Goal: Entertainment & Leisure: Consume media (video, audio)

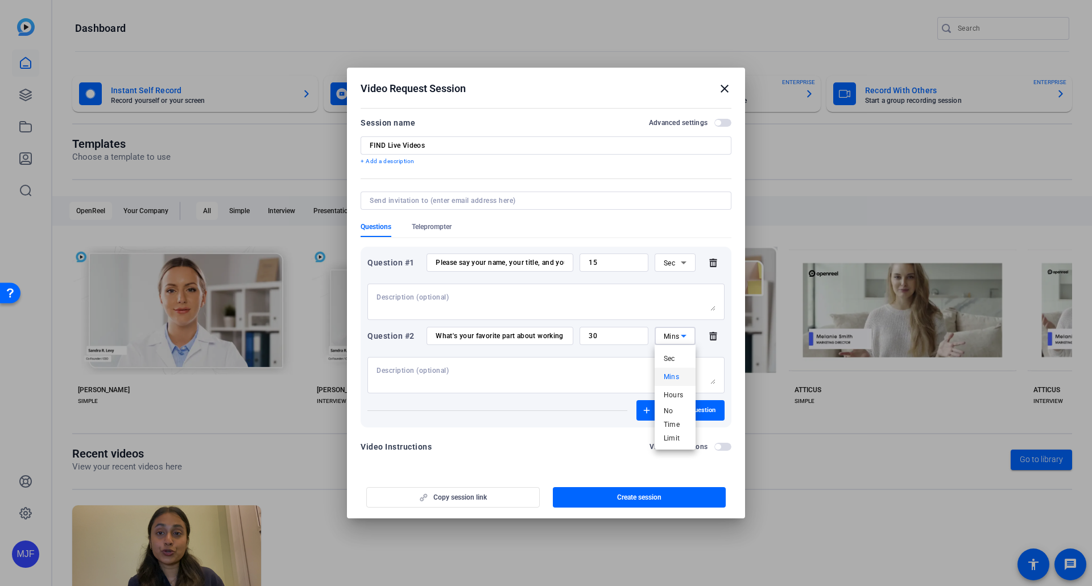
click at [560, 449] on div at bounding box center [546, 293] width 1092 height 586
click at [472, 497] on div "Copy session link Create session" at bounding box center [546, 493] width 371 height 29
click at [406, 495] on div "Copy session link Create session" at bounding box center [546, 493] width 371 height 29
click at [591, 486] on span "button" at bounding box center [640, 497] width 174 height 27
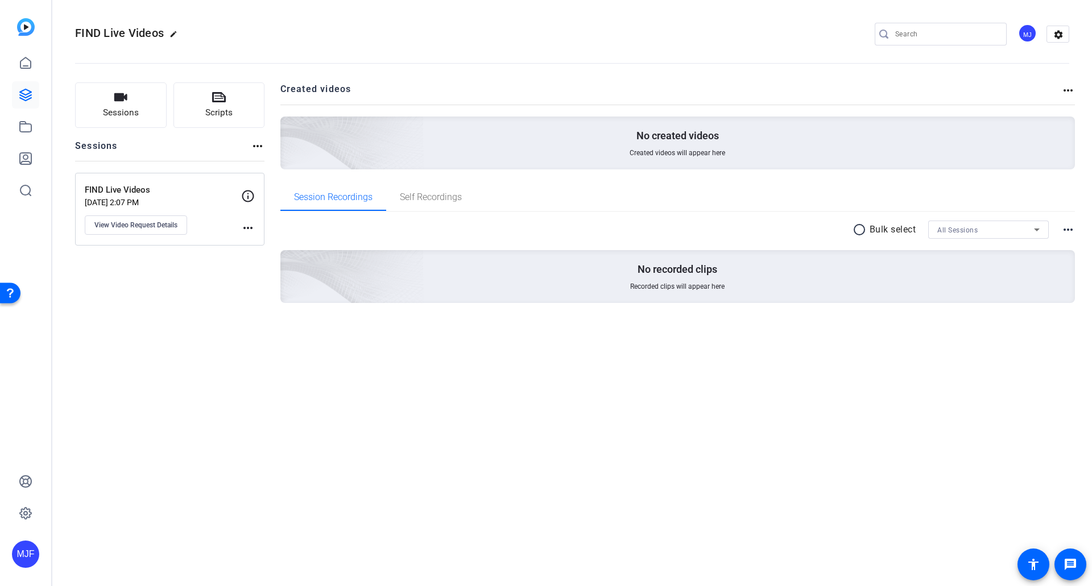
click at [253, 231] on mat-icon "more_horiz" at bounding box center [248, 228] width 14 height 14
click at [233, 220] on div at bounding box center [546, 293] width 1092 height 586
click at [144, 112] on button "Sessions" at bounding box center [121, 105] width 92 height 46
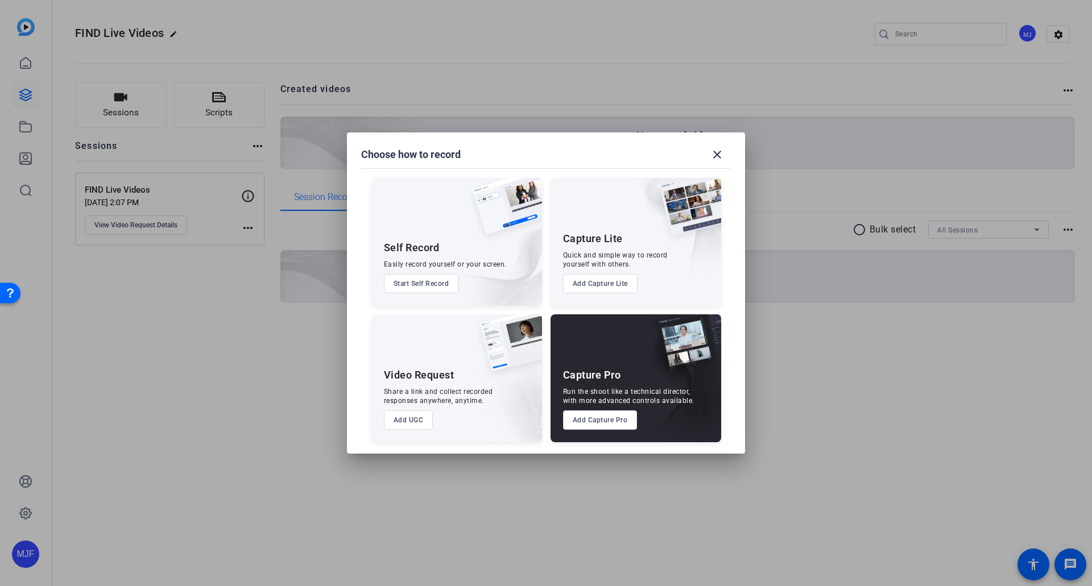
click at [412, 428] on button "Add UGC" at bounding box center [408, 420] width 49 height 19
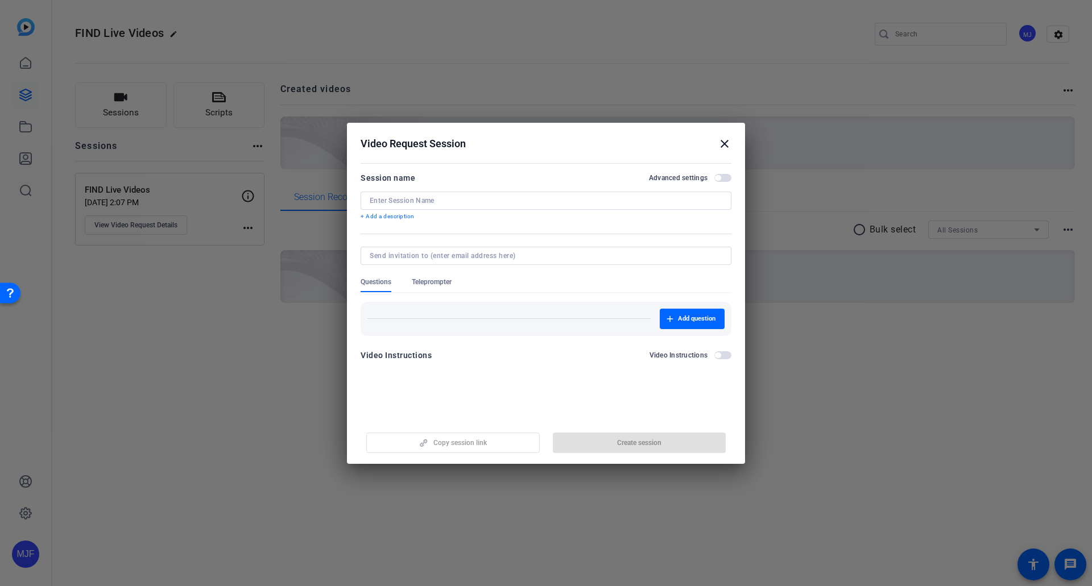
click at [424, 189] on div "Session name Advanced settings + Add a description" at bounding box center [546, 196] width 371 height 50
click at [412, 213] on p "+ Add a description" at bounding box center [546, 216] width 371 height 9
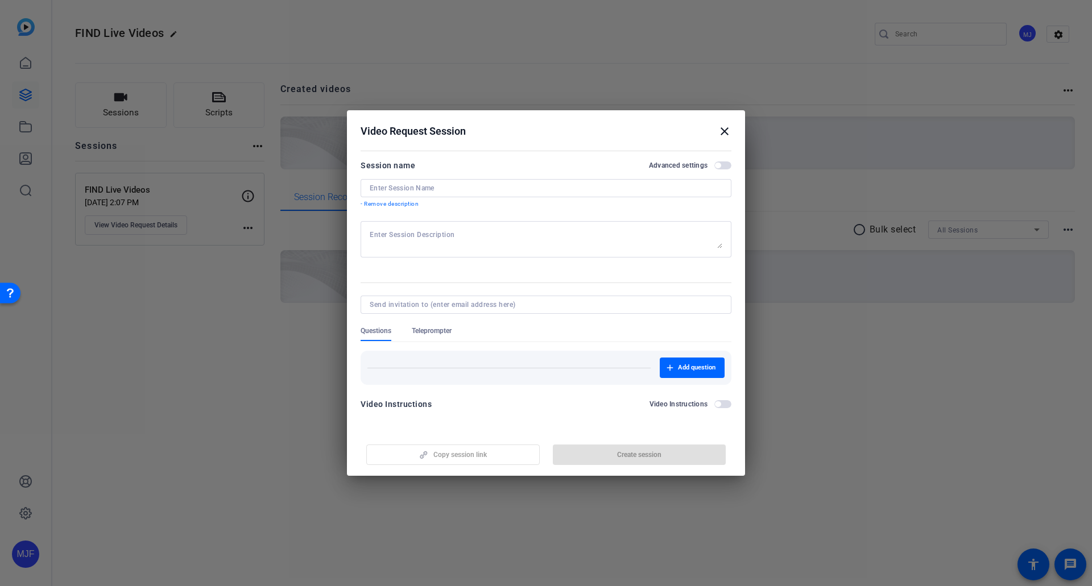
click at [406, 204] on p "- Remove description" at bounding box center [546, 204] width 371 height 9
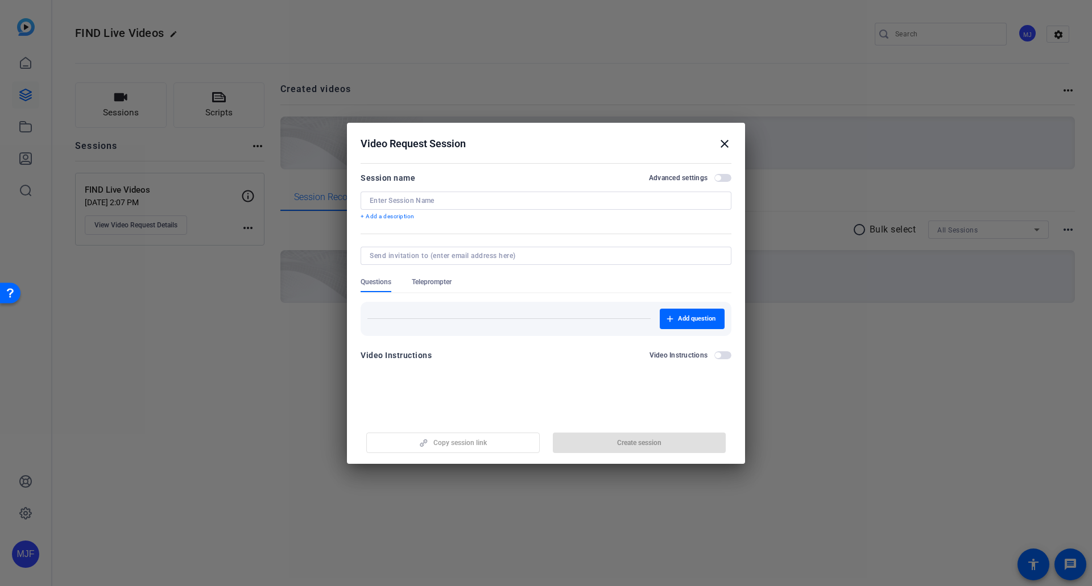
click at [406, 203] on input at bounding box center [546, 200] width 353 height 9
type input "FIND Live Videos"
click at [428, 249] on div at bounding box center [546, 256] width 353 height 18
click at [429, 257] on input at bounding box center [544, 255] width 348 height 9
click at [392, 251] on input at bounding box center [544, 255] width 348 height 9
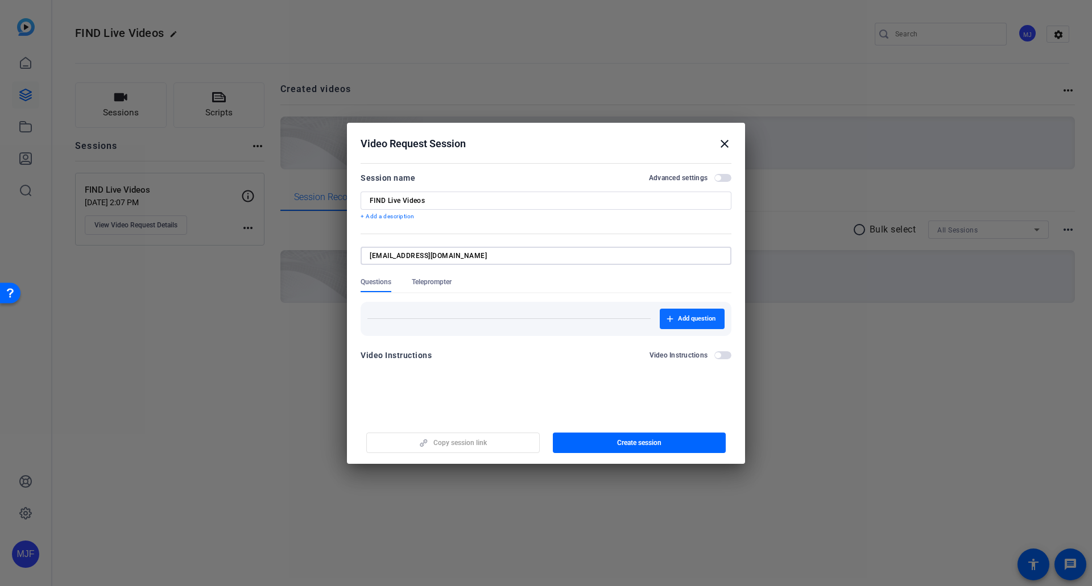
type input "[EMAIL_ADDRESS][DOMAIN_NAME]"
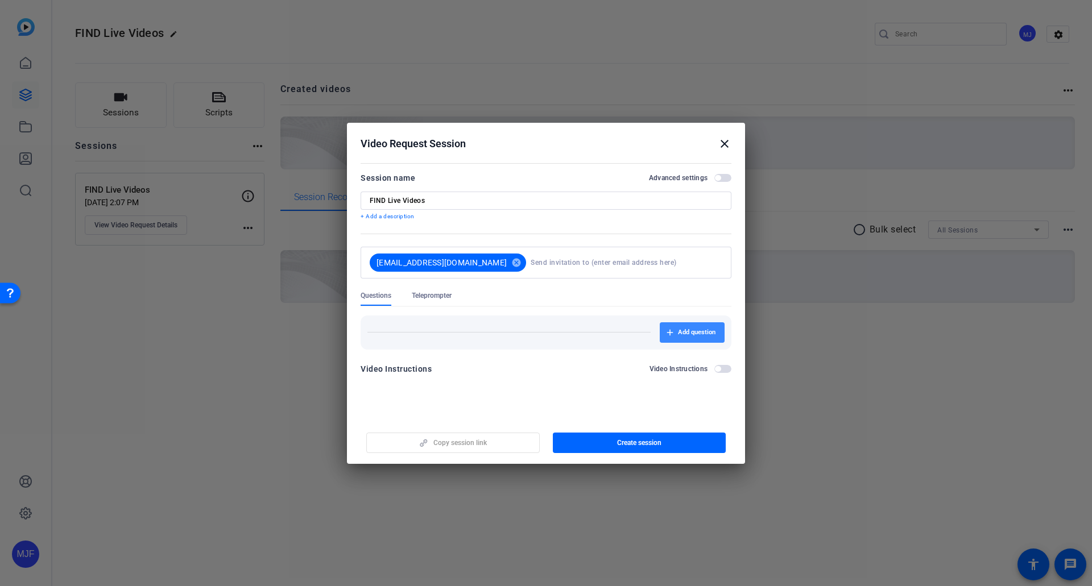
click at [689, 324] on span "button" at bounding box center [692, 332] width 65 height 27
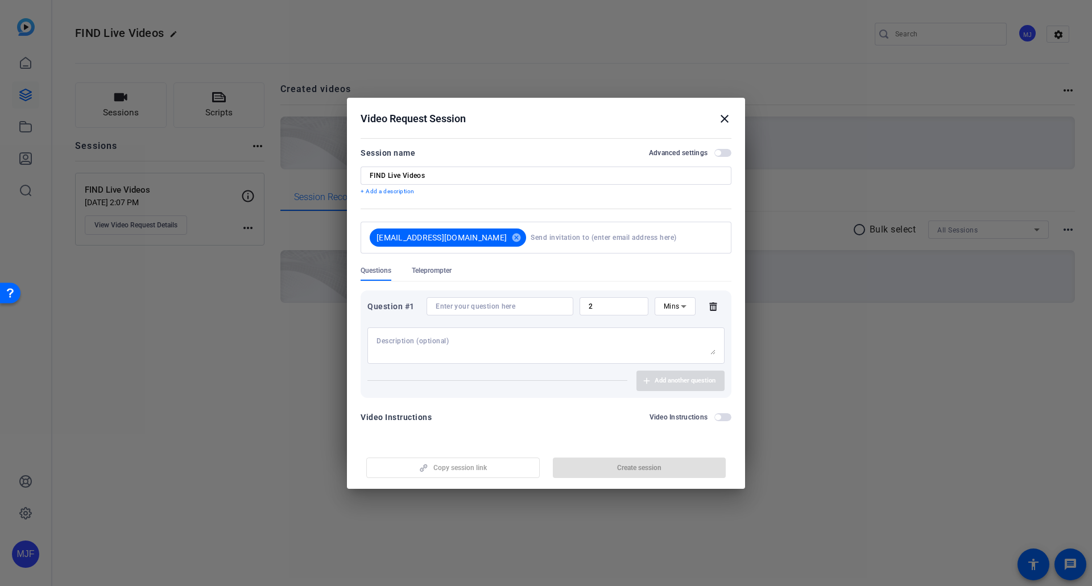
drag, startPoint x: 689, startPoint y: 324, endPoint x: 554, endPoint y: 312, distance: 135.3
click at [554, 312] on div at bounding box center [500, 307] width 129 height 18
click at [633, 310] on input "2" at bounding box center [614, 306] width 51 height 9
click at [514, 236] on mat-icon "cancel" at bounding box center [516, 238] width 19 height 10
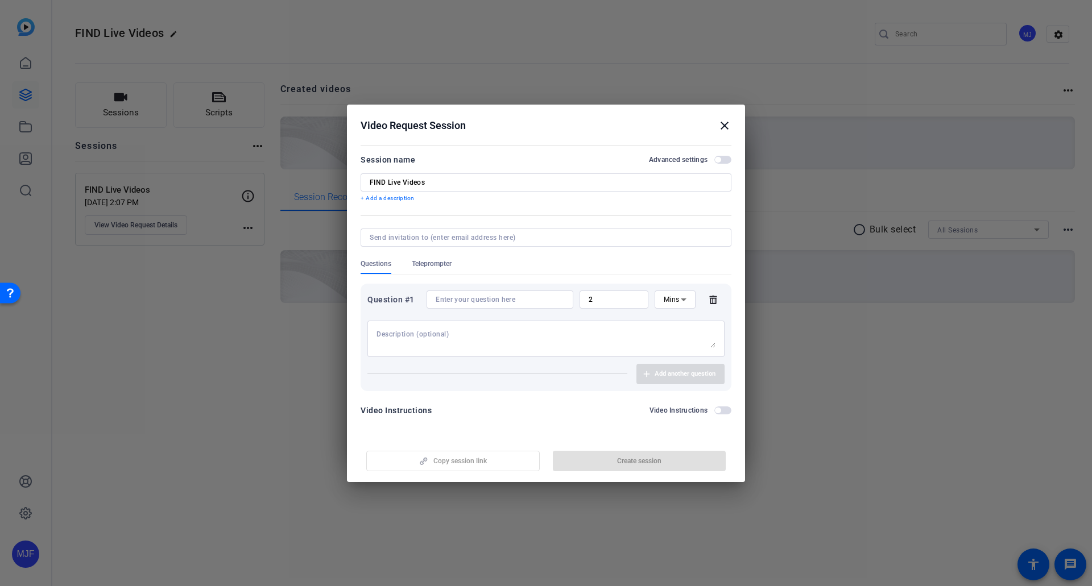
click at [482, 444] on div "Copy session link Create session" at bounding box center [546, 457] width 371 height 29
click at [713, 295] on icon at bounding box center [713, 299] width 23 height 9
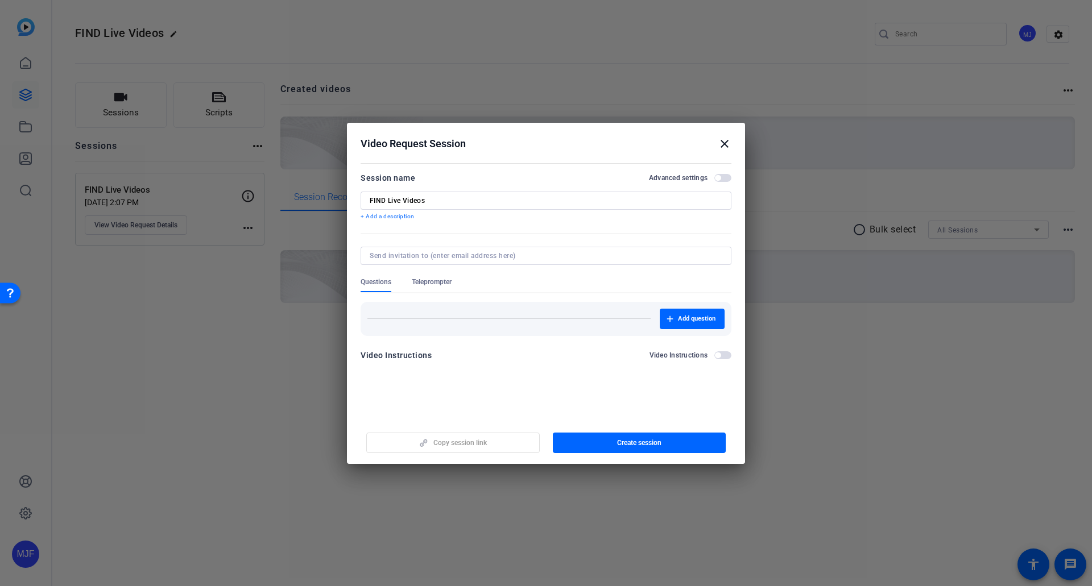
click at [465, 444] on div "Copy session link Create session" at bounding box center [546, 438] width 371 height 29
click at [465, 437] on div "Copy session link Create session" at bounding box center [546, 438] width 371 height 29
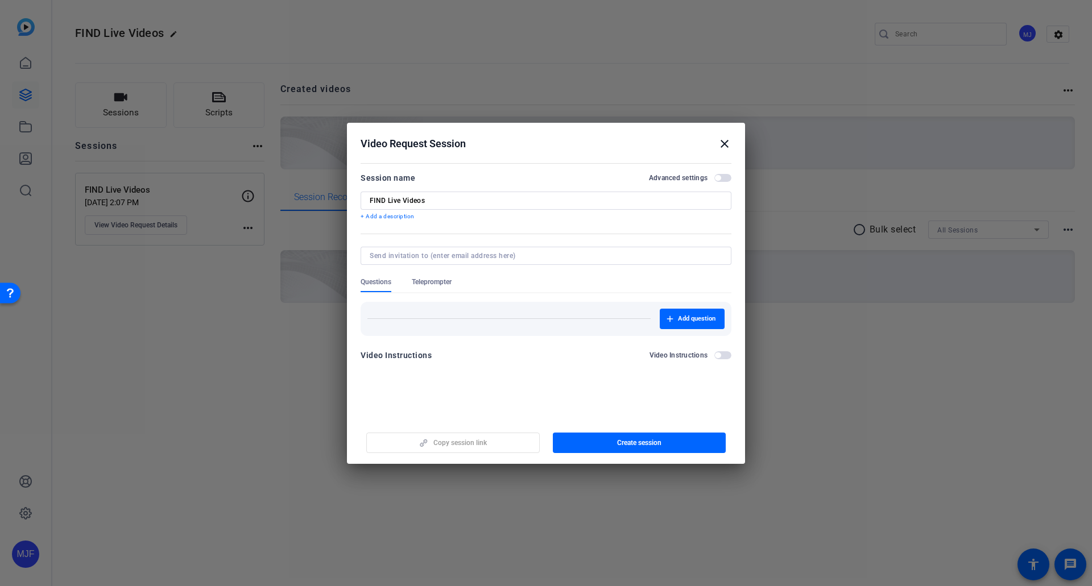
click at [712, 180] on label "Advanced settings" at bounding box center [681, 178] width 65 height 9
click at [714, 180] on button "Advanced settings" at bounding box center [722, 178] width 17 height 8
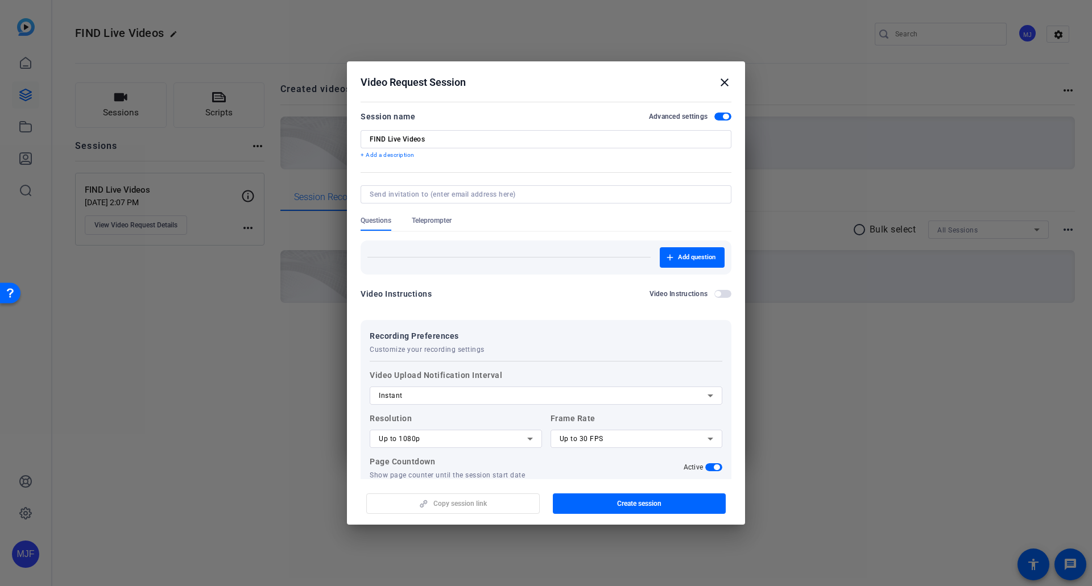
click at [724, 115] on span "button" at bounding box center [722, 117] width 17 height 8
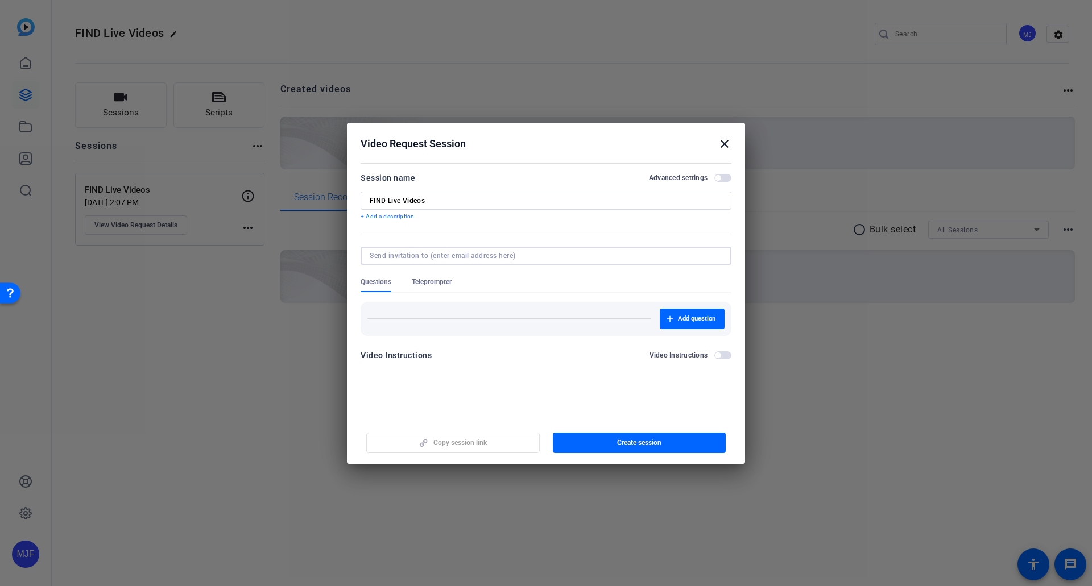
click at [444, 251] on input at bounding box center [544, 255] width 348 height 9
click at [545, 352] on div "Video Instructions Video Instructions" at bounding box center [546, 356] width 371 height 14
click at [445, 445] on div "Copy session link Create session" at bounding box center [546, 438] width 371 height 29
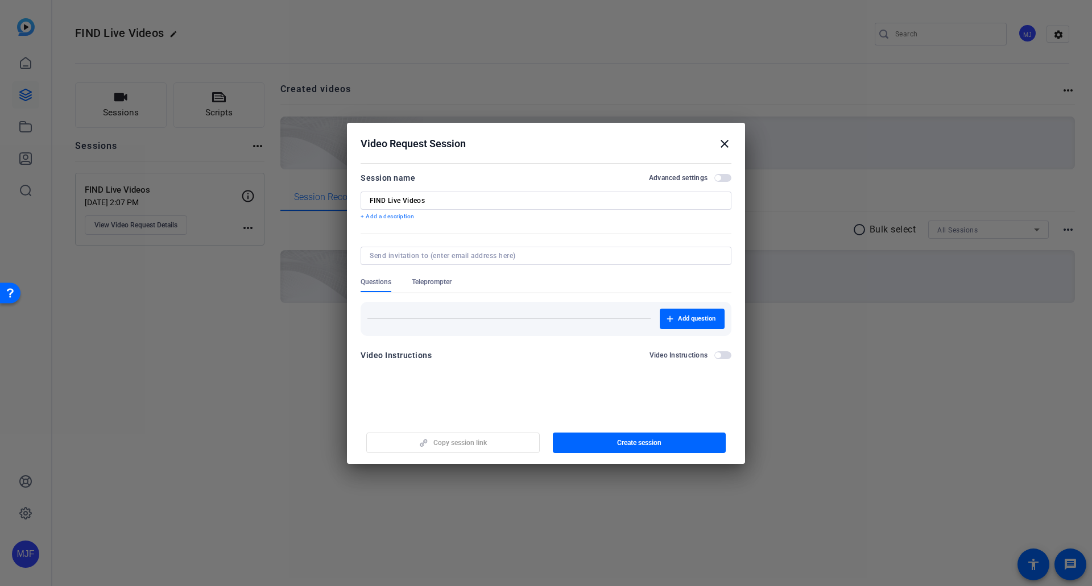
click at [445, 445] on div "Copy session link Create session" at bounding box center [546, 438] width 371 height 29
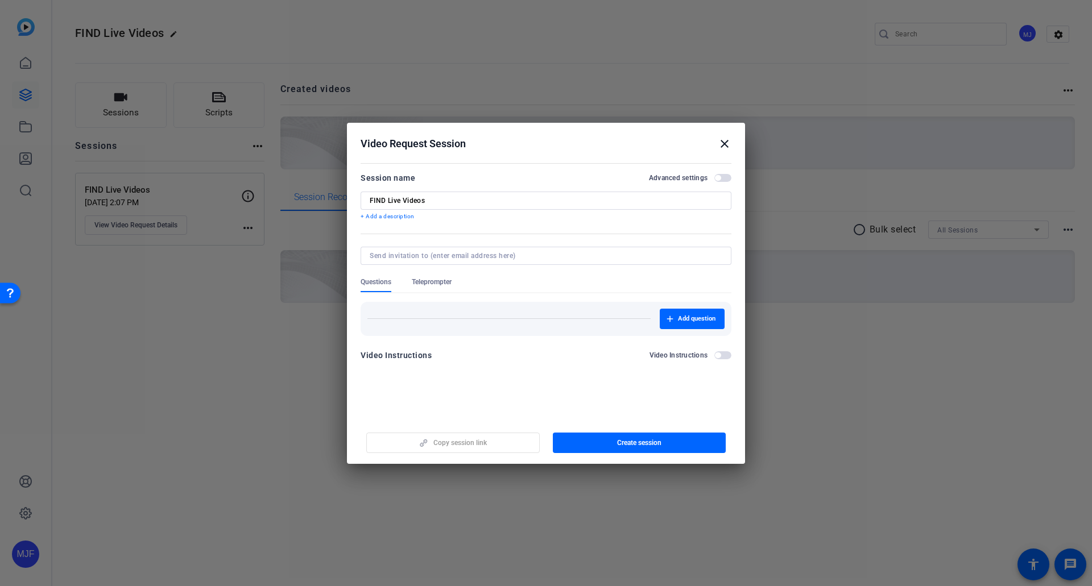
click at [509, 263] on div at bounding box center [546, 256] width 353 height 18
click at [606, 335] on div "Add question" at bounding box center [546, 319] width 371 height 34
click at [645, 318] on div "Add question" at bounding box center [545, 319] width 357 height 20
click at [689, 316] on span "Add question" at bounding box center [697, 319] width 38 height 9
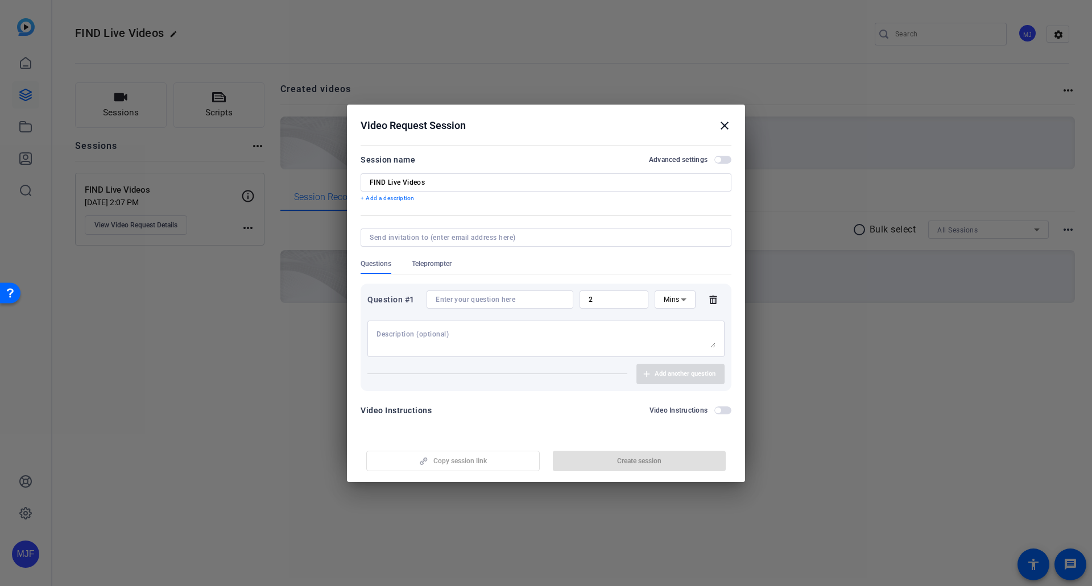
click at [513, 307] on div at bounding box center [500, 300] width 129 height 18
click at [514, 301] on input at bounding box center [500, 299] width 129 height 9
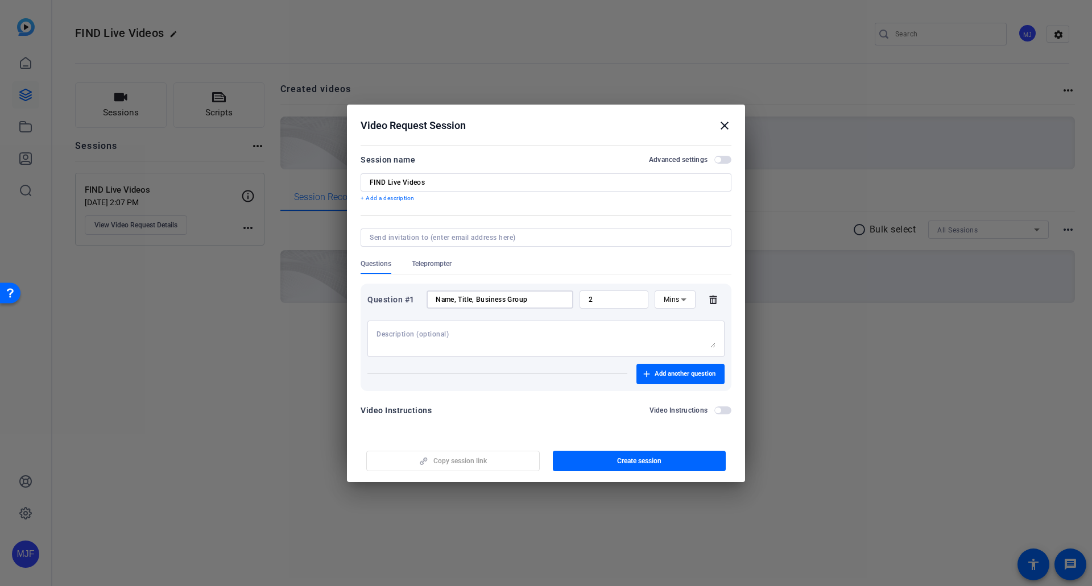
type input "Name, Title, Business Group"
click at [673, 301] on span "Mins" at bounding box center [672, 300] width 16 height 8
click at [674, 321] on span "Sec" at bounding box center [669, 323] width 11 height 14
drag, startPoint x: 609, startPoint y: 299, endPoint x: 579, endPoint y: 301, distance: 29.6
click at [579, 301] on div "Question #1 Name, Title, Business Group 2 Sec" at bounding box center [545, 300] width 357 height 18
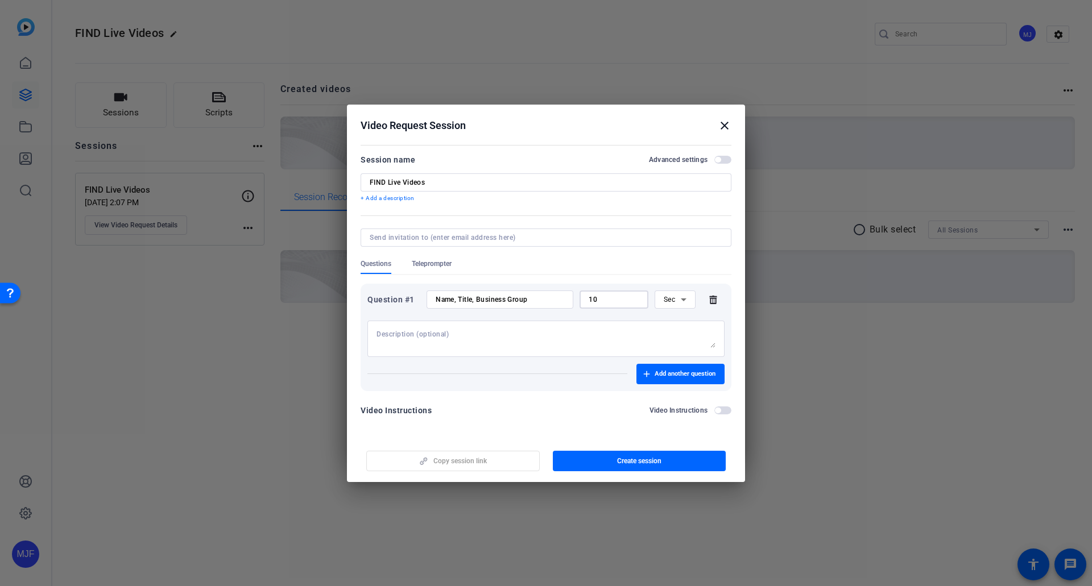
type input "10"
click at [560, 395] on form "Session name Advanced settings FIND Live Videos + Add a description Questions T…" at bounding box center [546, 288] width 371 height 271
click at [641, 382] on span "button" at bounding box center [681, 374] width 88 height 27
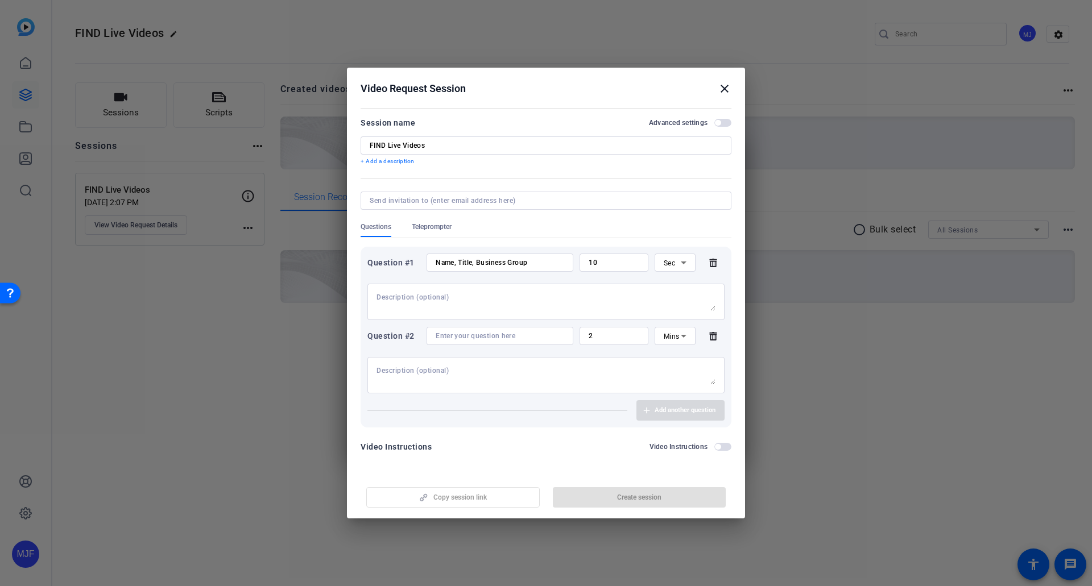
click at [415, 192] on div at bounding box center [546, 201] width 353 height 18
click at [416, 197] on input at bounding box center [544, 200] width 348 height 9
type input "[EMAIL_ADDRESS][DOMAIN_NAME]"
click at [570, 218] on div at bounding box center [546, 216] width 371 height 13
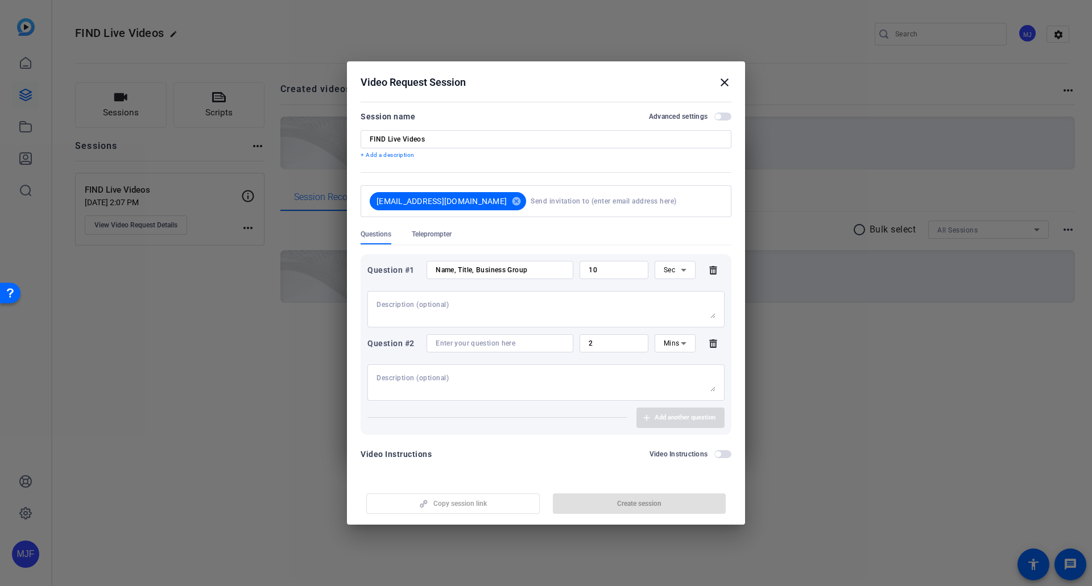
scroll to position [1, 0]
click at [593, 468] on mat-dialog-content "Session name Advanced settings FIND Live Videos + Add a description [EMAIL_ADDR…" at bounding box center [546, 288] width 398 height 381
click at [709, 341] on icon at bounding box center [713, 342] width 23 height 9
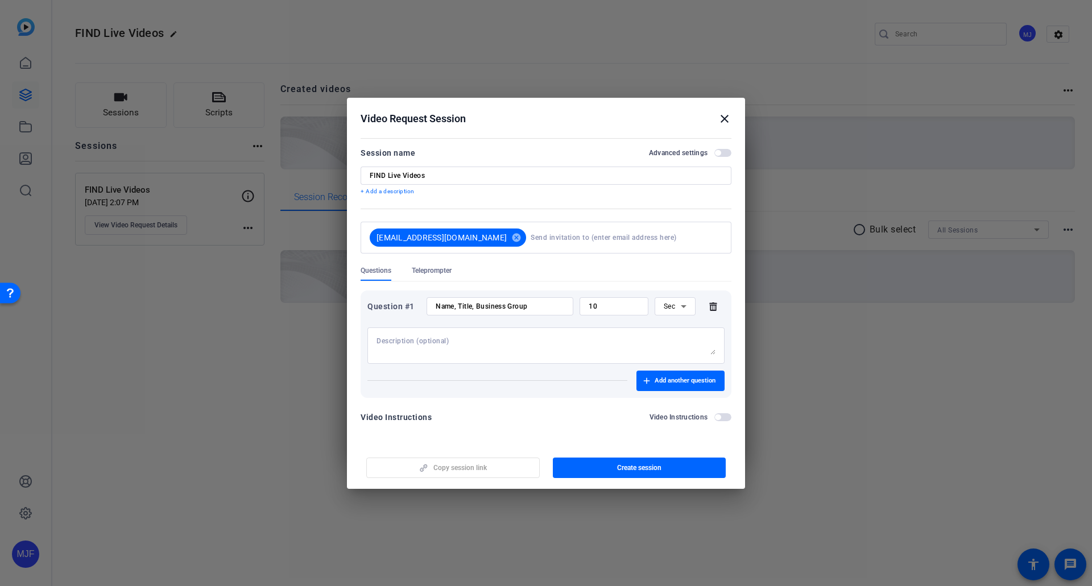
drag, startPoint x: 443, startPoint y: 455, endPoint x: 442, endPoint y: 460, distance: 5.7
click at [443, 455] on div "Copy session link Create session" at bounding box center [546, 463] width 371 height 29
click at [441, 468] on div "Copy session link Create session" at bounding box center [546, 463] width 371 height 29
click at [724, 118] on mat-icon "close" at bounding box center [725, 119] width 14 height 14
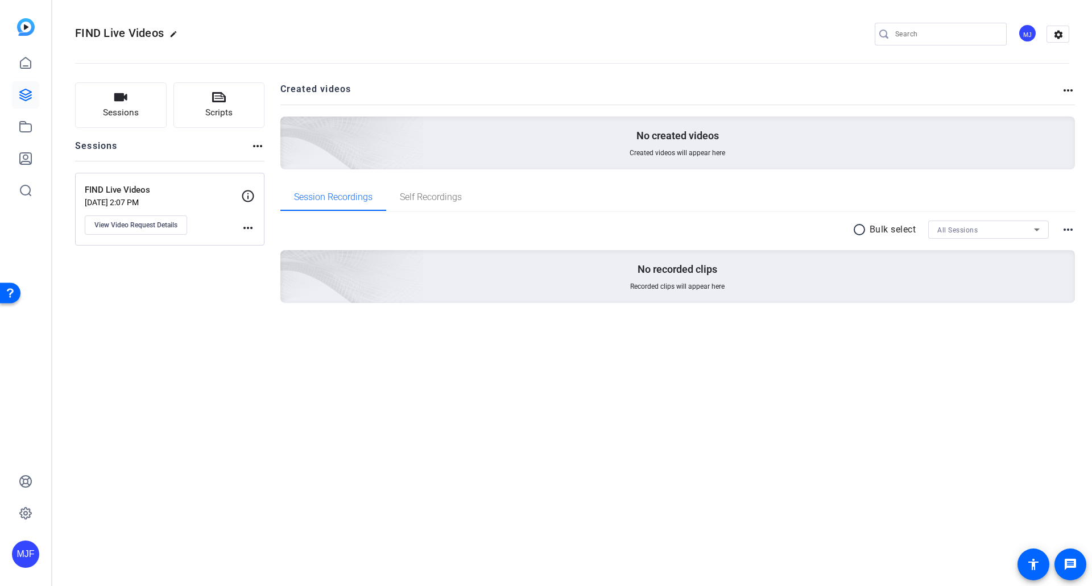
click at [1075, 224] on mat-icon "more_horiz" at bounding box center [1068, 230] width 14 height 14
click at [1075, 224] on div at bounding box center [546, 293] width 1092 height 586
click at [1075, 85] on div "Sessions Scripts Sessions more_horiz FIND Live Videos [DATE] 2:07 PM View Video…" at bounding box center [572, 211] width 1040 height 286
click at [1070, 88] on mat-icon "more_horiz" at bounding box center [1068, 91] width 14 height 14
click at [1067, 96] on div at bounding box center [546, 293] width 1092 height 586
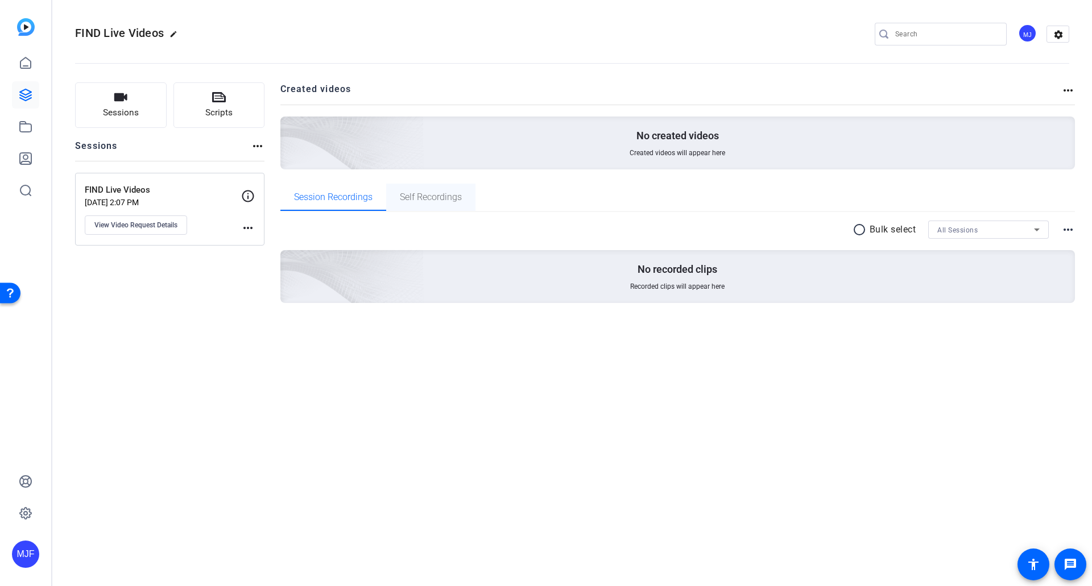
click at [462, 204] on span "Self Recordings" at bounding box center [431, 197] width 62 height 27
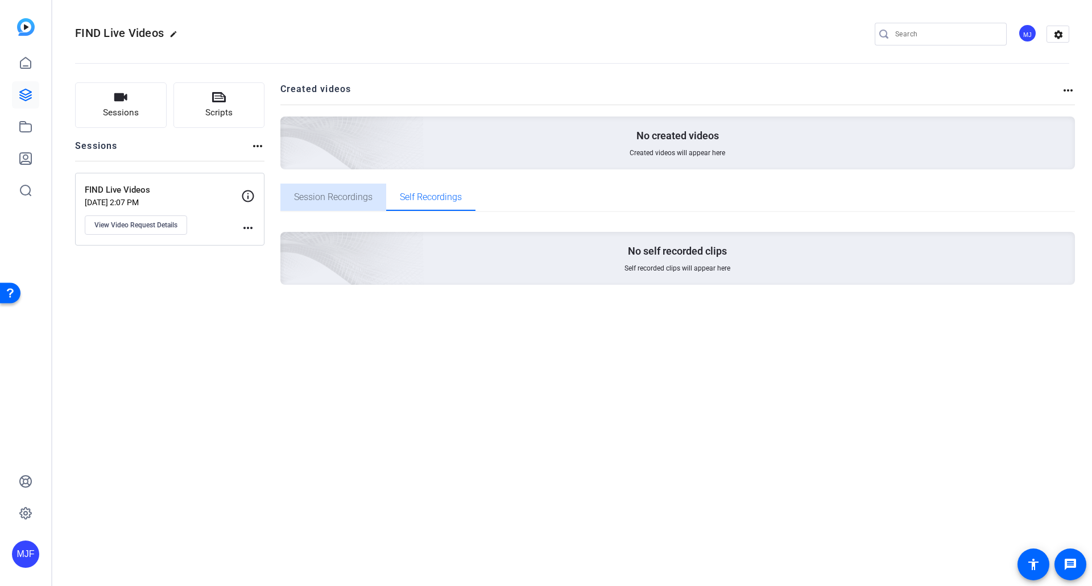
click at [333, 204] on span "Session Recordings" at bounding box center [333, 197] width 79 height 27
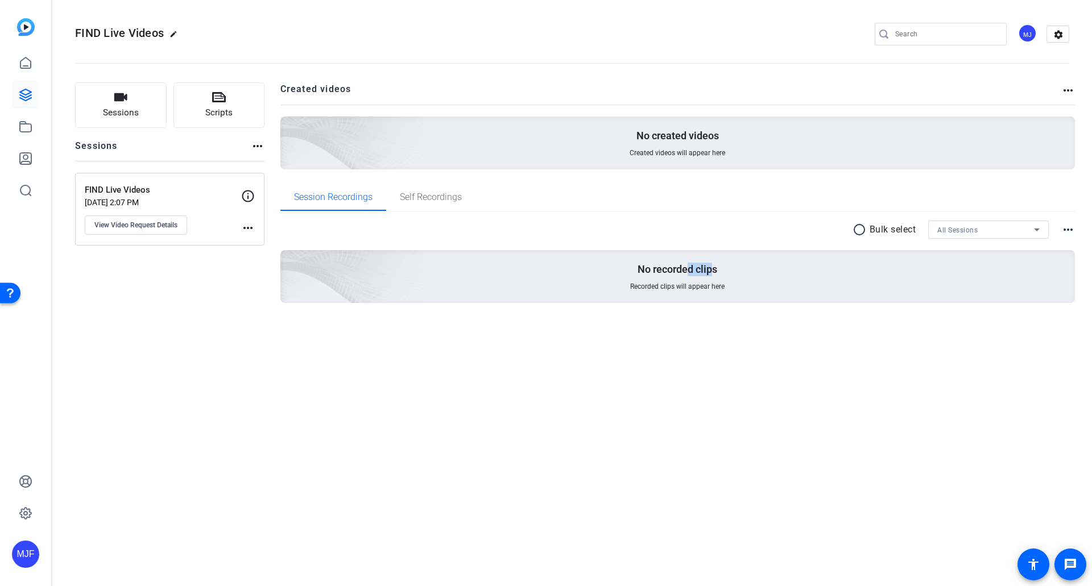
drag, startPoint x: 696, startPoint y: 264, endPoint x: 711, endPoint y: 268, distance: 15.5
click at [711, 268] on div "No recorded clips Recorded clips will appear here" at bounding box center [677, 276] width 795 height 53
click at [770, 274] on div "No recorded clips Recorded clips will appear here" at bounding box center [677, 276] width 795 height 53
click at [1061, 43] on openreel-divider-bar at bounding box center [572, 60] width 994 height 35
click at [1061, 35] on mat-icon "settings" at bounding box center [1058, 34] width 23 height 17
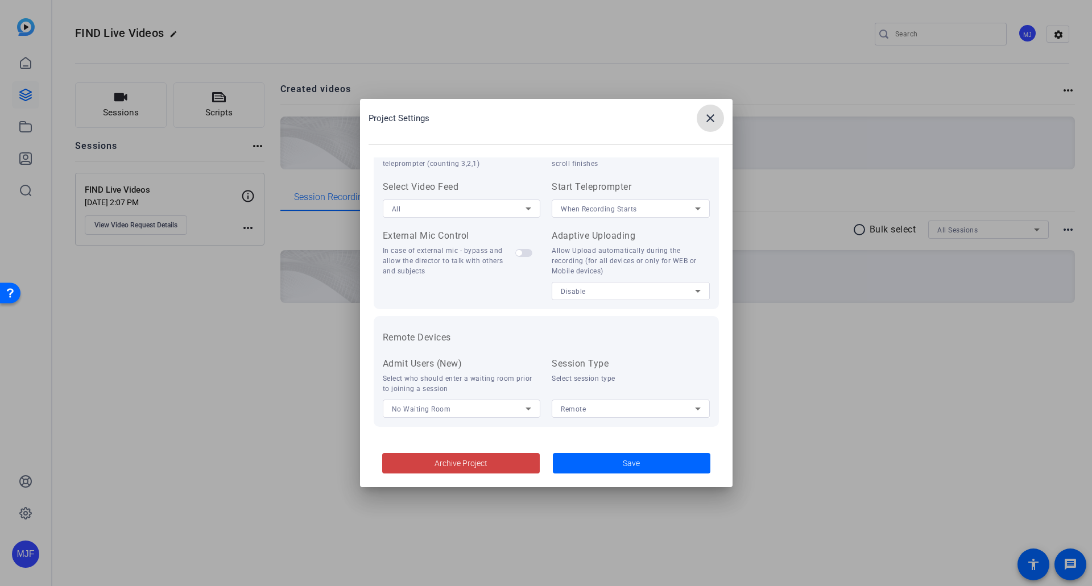
scroll to position [235, 0]
click at [713, 130] on span at bounding box center [710, 118] width 27 height 27
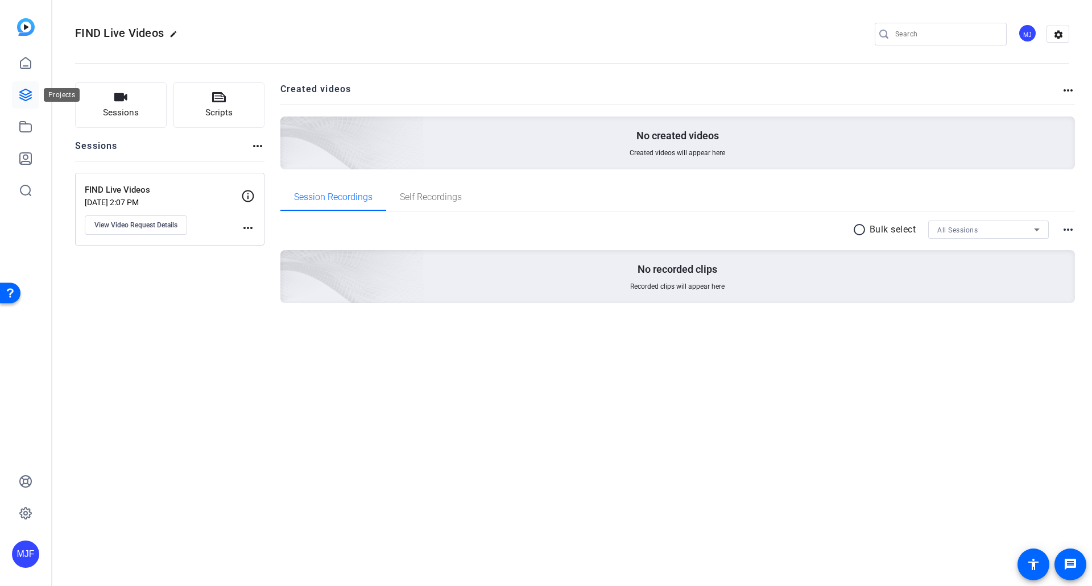
click at [30, 92] on icon at bounding box center [25, 94] width 11 height 11
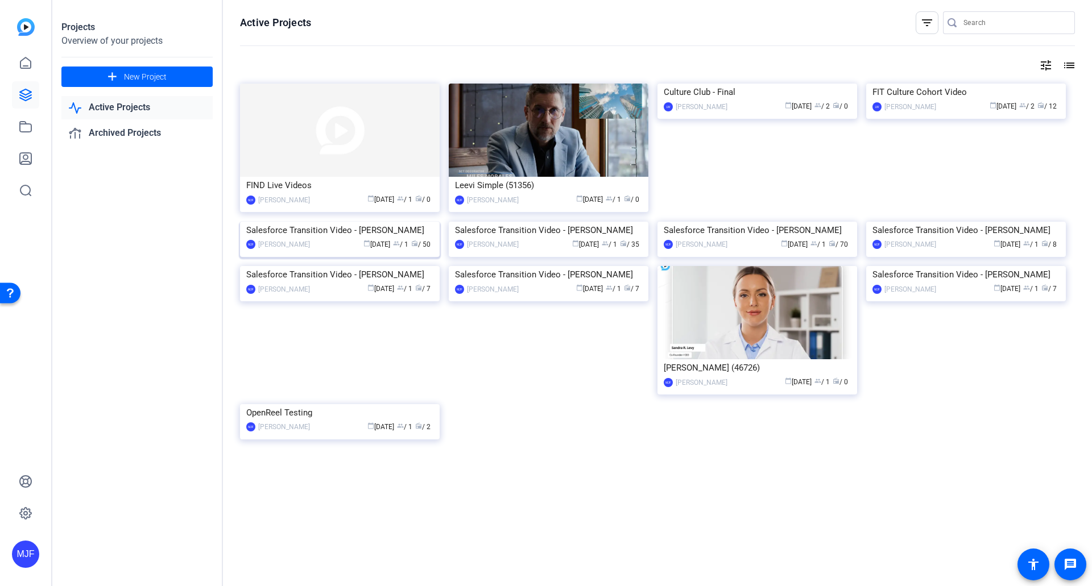
scroll to position [0, 0]
drag, startPoint x: 358, startPoint y: 200, endPoint x: 303, endPoint y: 195, distance: 55.4
click at [303, 195] on div "[PERSON_NAME]" at bounding box center [284, 200] width 52 height 11
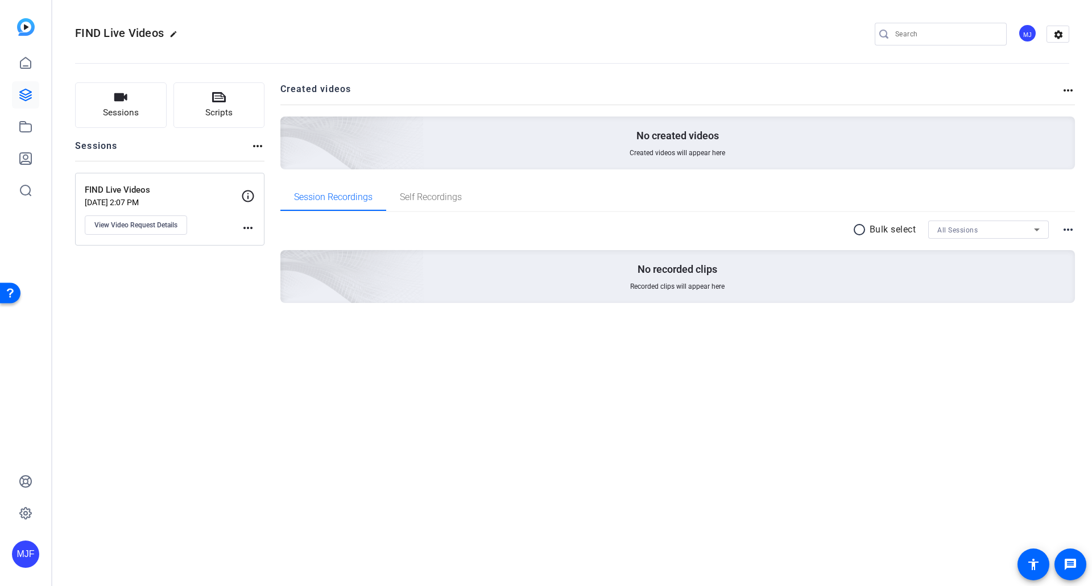
click at [254, 226] on mat-icon "more_horiz" at bounding box center [248, 228] width 14 height 14
click at [254, 226] on div at bounding box center [546, 293] width 1092 height 586
click at [1068, 26] on button "settings" at bounding box center [1058, 34] width 23 height 17
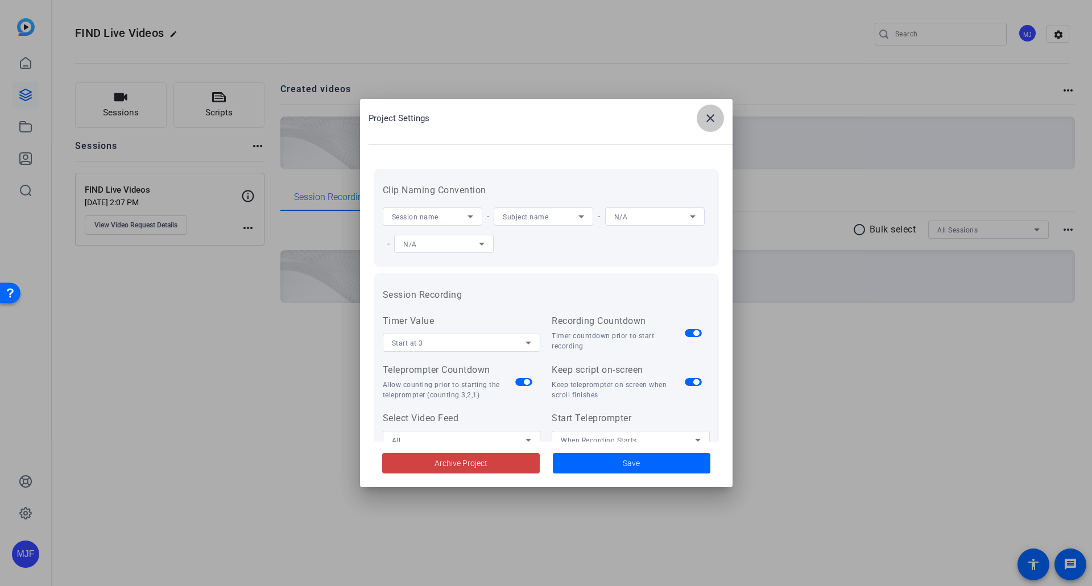
click at [708, 114] on mat-icon "close" at bounding box center [711, 118] width 14 height 14
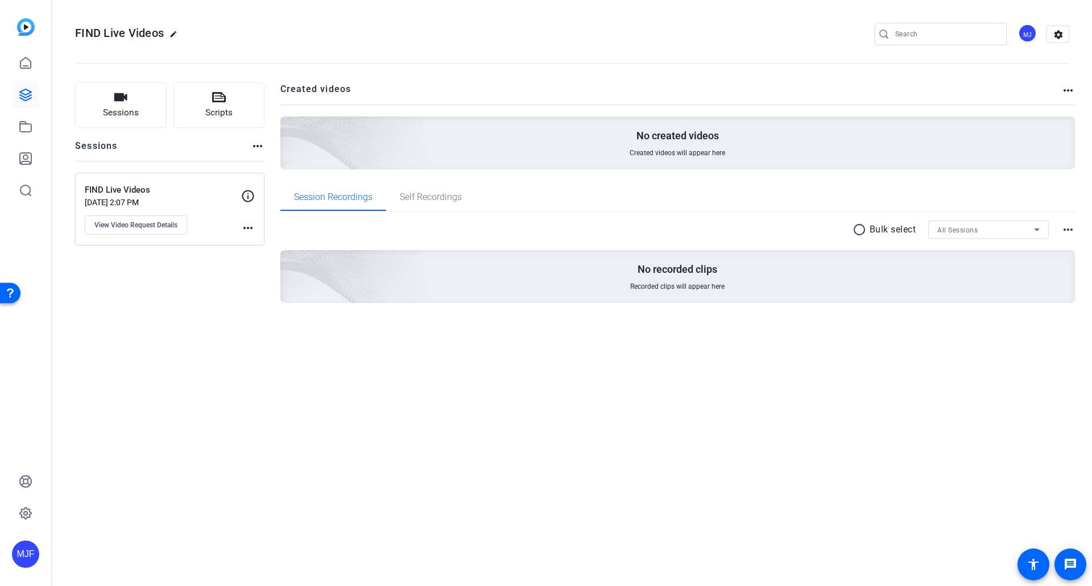
click at [251, 226] on mat-icon "more_horiz" at bounding box center [248, 228] width 14 height 14
click at [251, 226] on div at bounding box center [546, 293] width 1092 height 586
click at [172, 229] on span "View Video Request Details" at bounding box center [135, 225] width 83 height 9
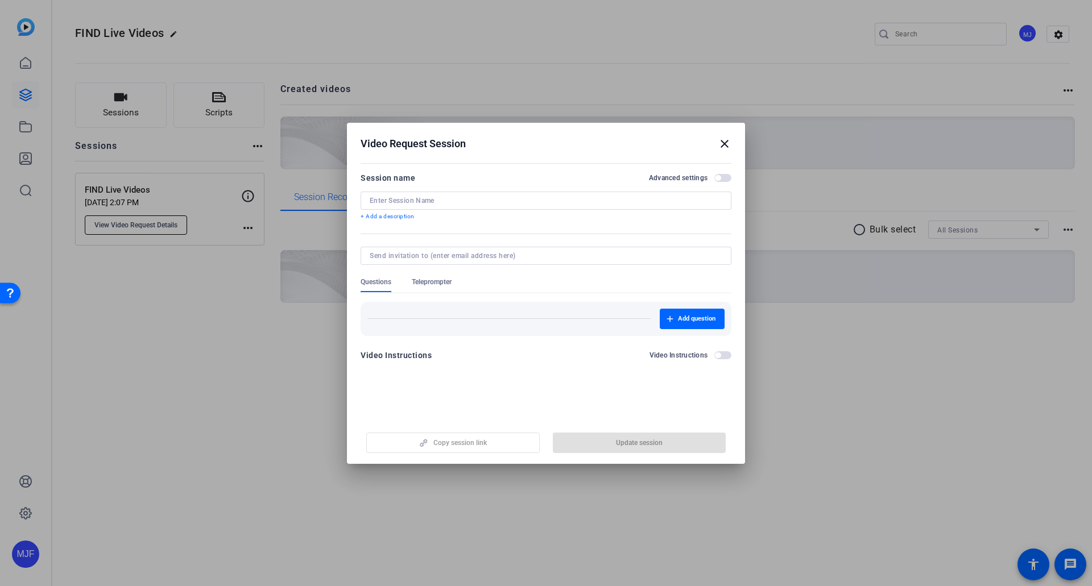
type input "FIND Live Videos"
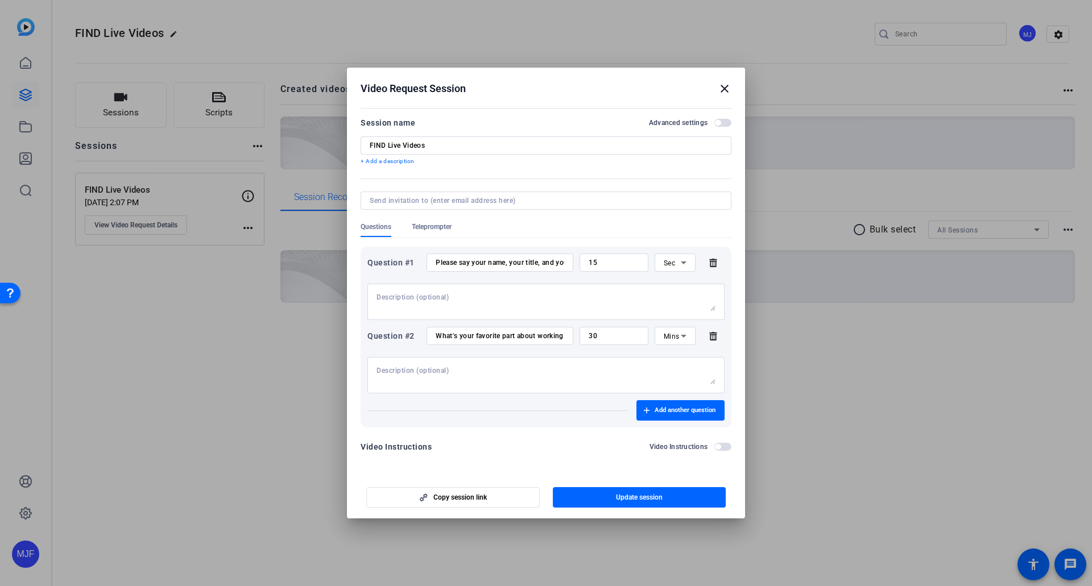
click at [724, 87] on mat-icon "close" at bounding box center [725, 89] width 14 height 14
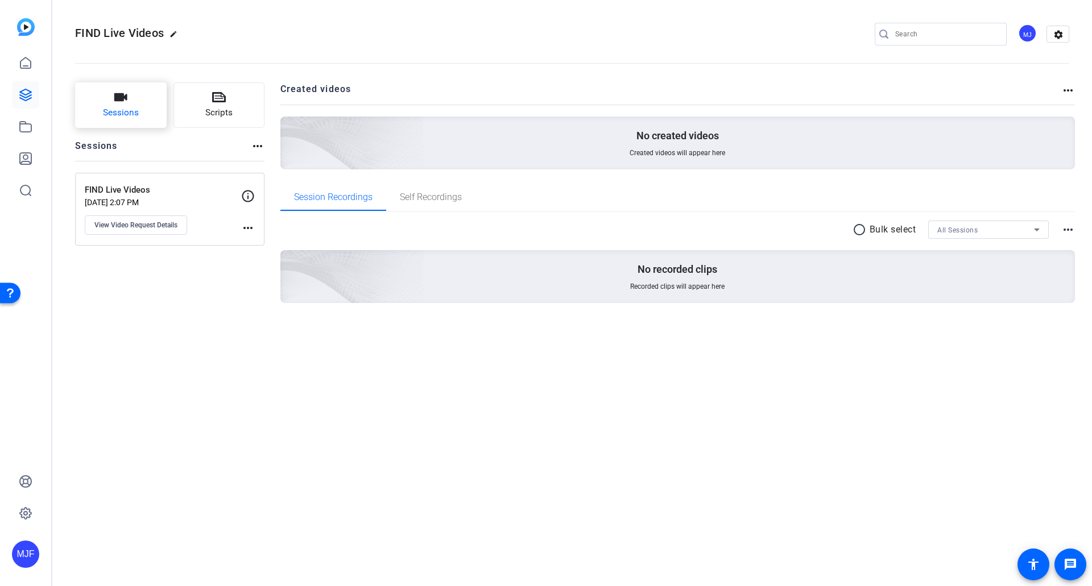
click at [130, 92] on button "Sessions" at bounding box center [121, 105] width 92 height 46
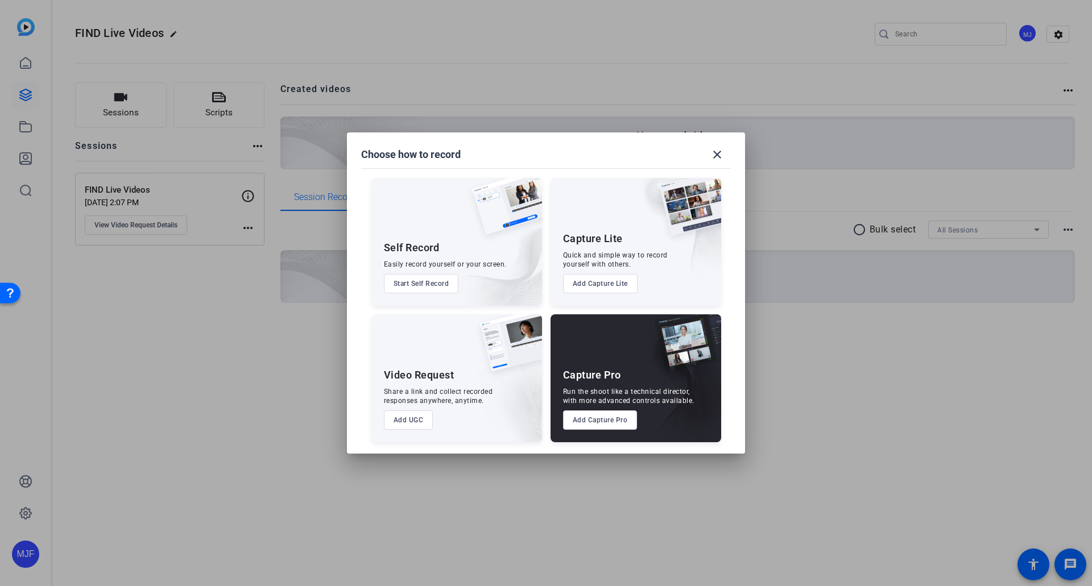
click at [435, 286] on button "Start Self Record" at bounding box center [421, 283] width 75 height 19
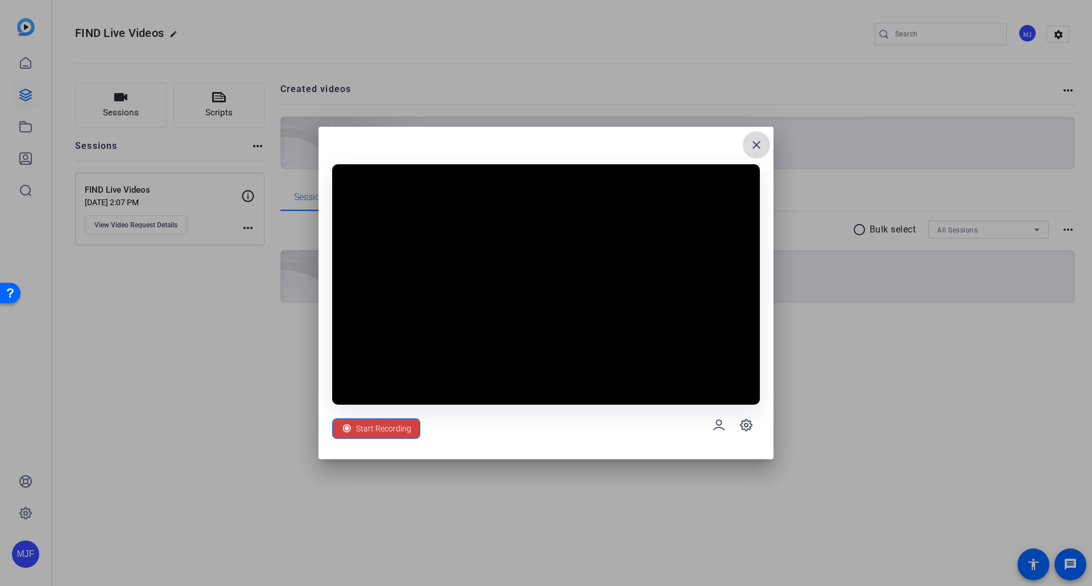
click at [760, 148] on mat-icon "close" at bounding box center [757, 145] width 14 height 14
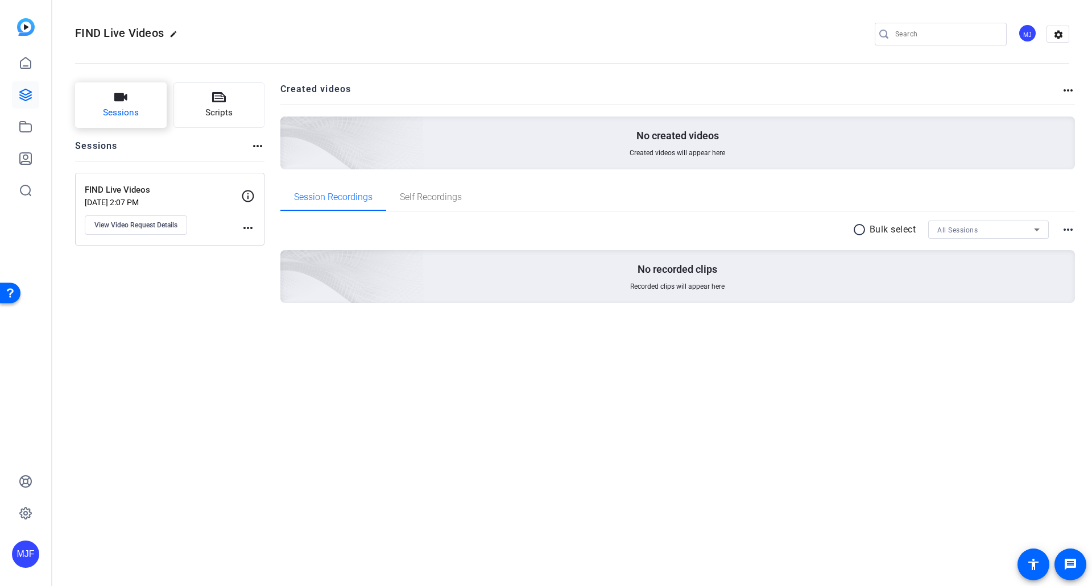
click at [154, 113] on button "Sessions" at bounding box center [121, 105] width 92 height 46
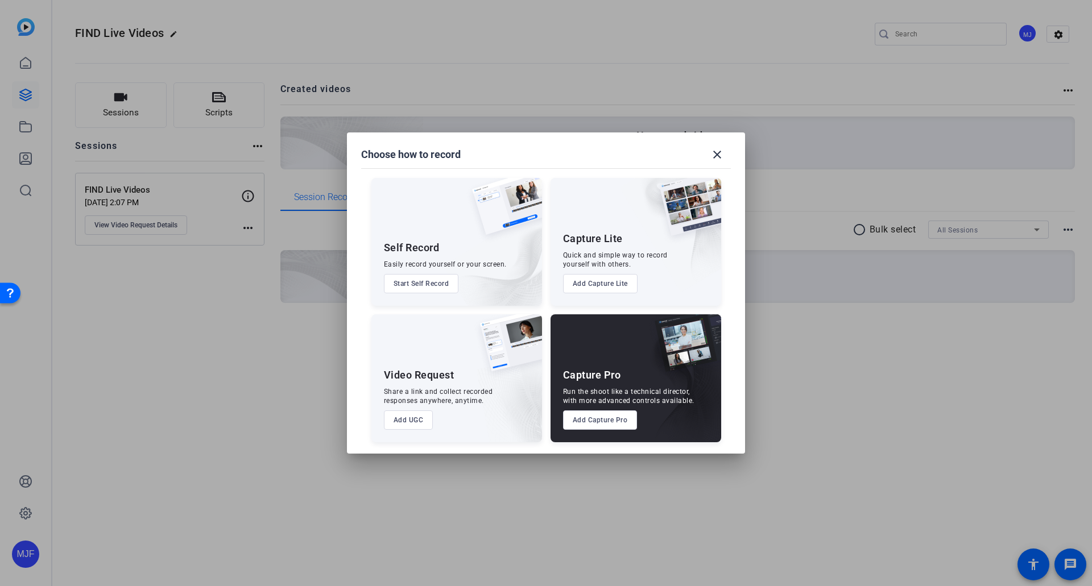
click at [601, 284] on button "Add Capture Lite" at bounding box center [600, 283] width 75 height 19
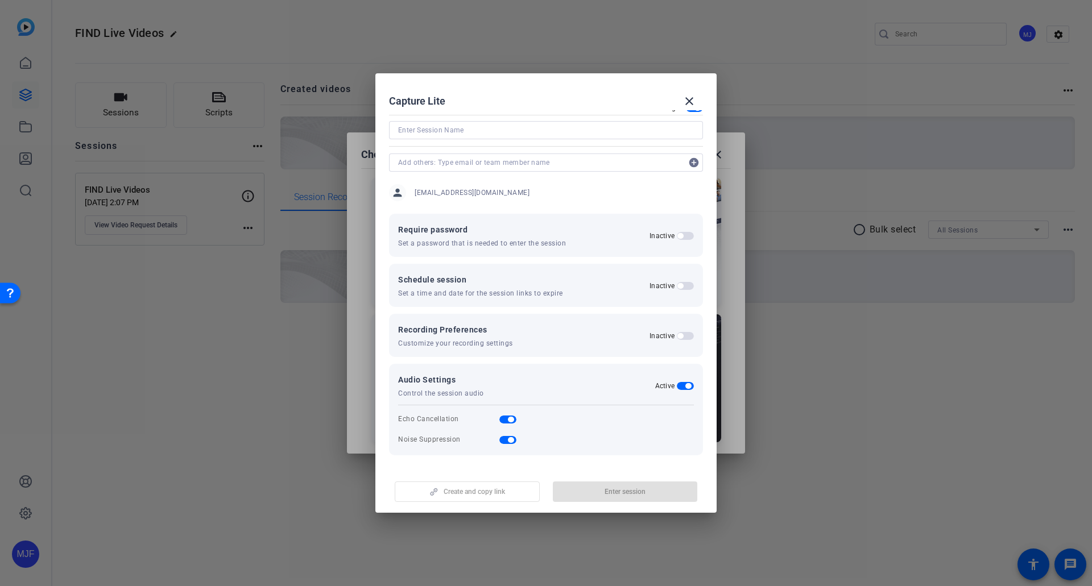
scroll to position [22, 0]
click at [477, 131] on input at bounding box center [546, 130] width 296 height 14
type input "rr"
click at [418, 135] on input "rr" at bounding box center [546, 130] width 296 height 14
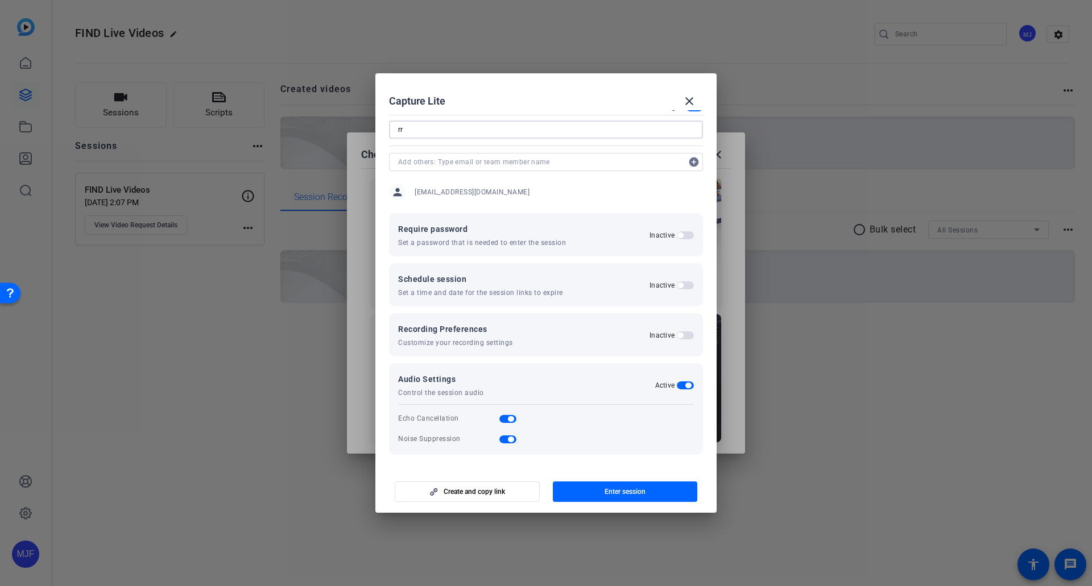
click at [418, 135] on input "rr" at bounding box center [546, 130] width 296 height 14
click at [684, 96] on mat-icon "close" at bounding box center [690, 101] width 14 height 14
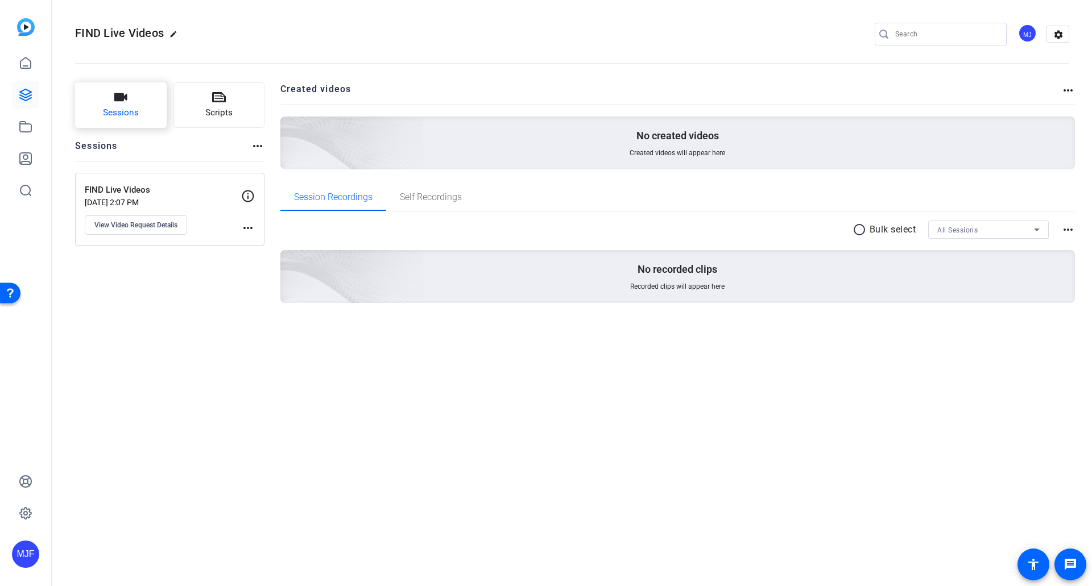
click at [128, 106] on span "Sessions" at bounding box center [121, 112] width 36 height 13
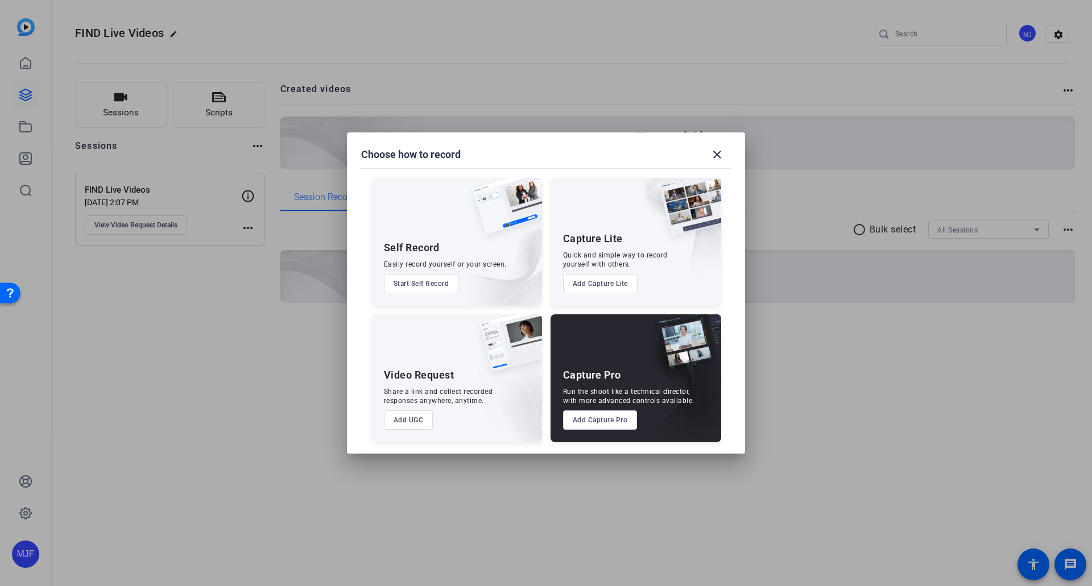
click at [419, 427] on button "Add UGC" at bounding box center [408, 420] width 49 height 19
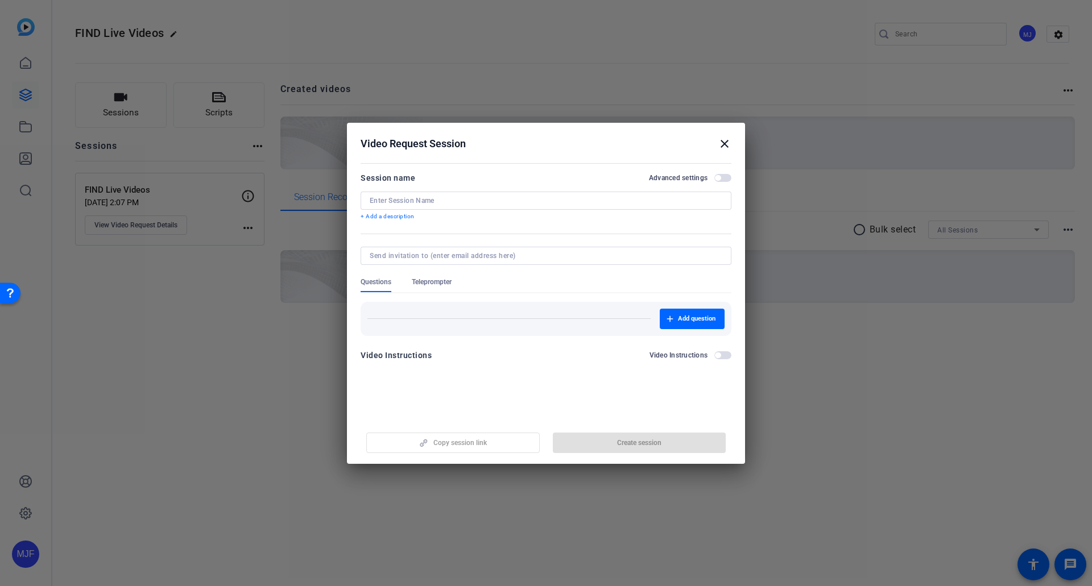
click at [475, 440] on div "Copy session link Create session" at bounding box center [546, 438] width 371 height 29
click at [435, 201] on input at bounding box center [546, 200] width 353 height 9
type input "A"
click at [502, 362] on div "Video Instructions Video Instructions" at bounding box center [546, 356] width 371 height 14
click at [460, 441] on div "Copy session link Create session" at bounding box center [546, 438] width 371 height 29
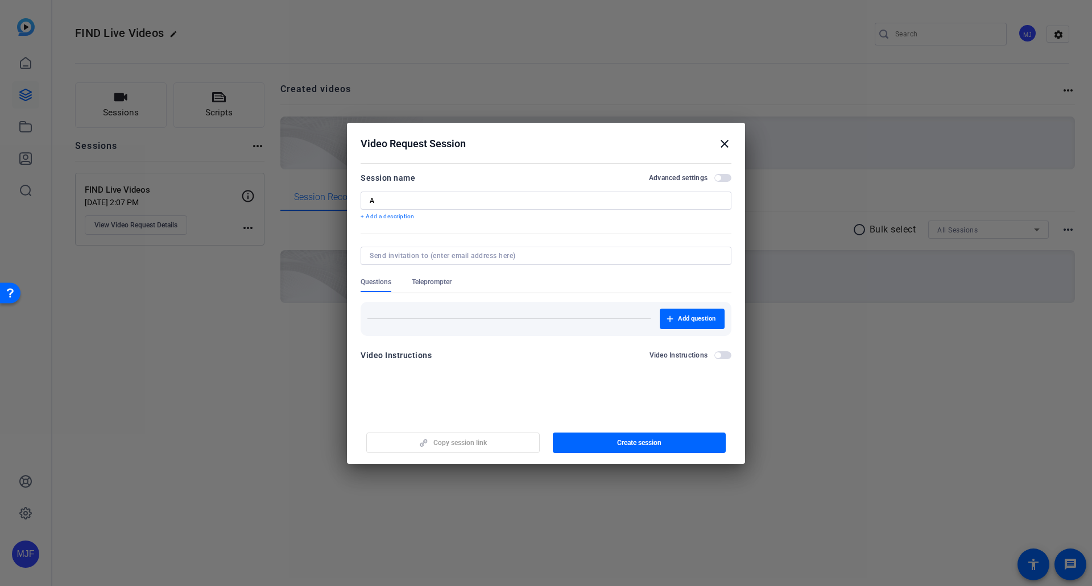
click at [460, 442] on div "Copy session link Create session" at bounding box center [546, 438] width 371 height 29
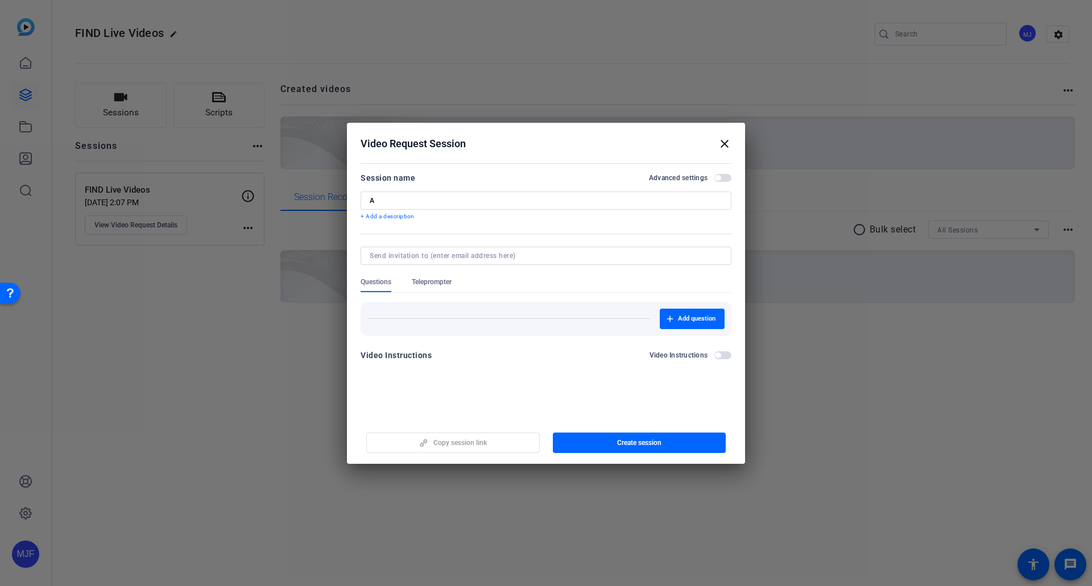
drag, startPoint x: 432, startPoint y: 442, endPoint x: 407, endPoint y: 419, distance: 34.2
click at [407, 419] on mat-dialog-actions "Copy session link Create session" at bounding box center [546, 442] width 398 height 46
click at [725, 143] on mat-icon "close" at bounding box center [725, 144] width 14 height 14
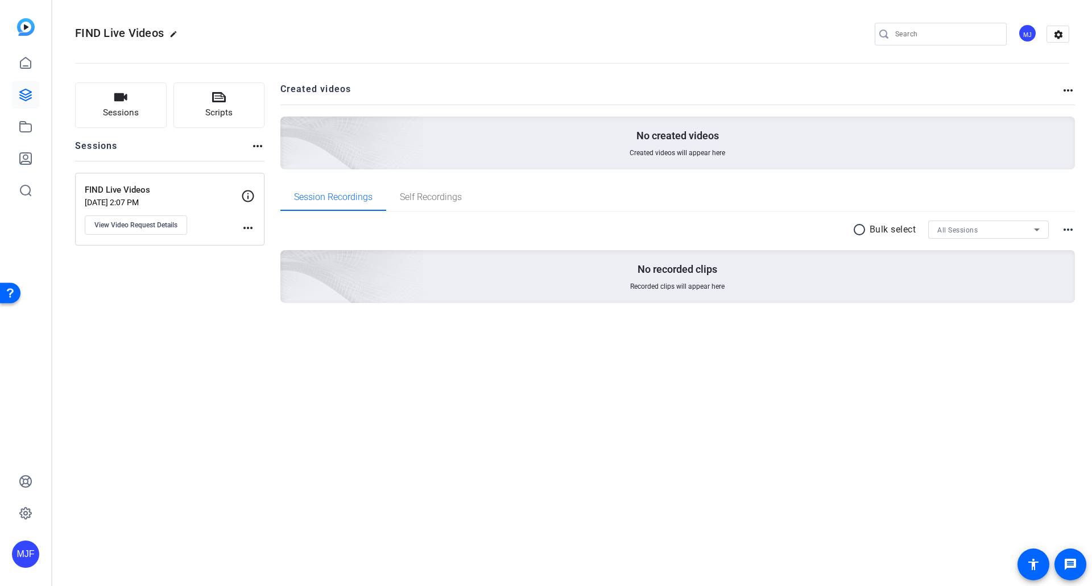
click at [27, 26] on img at bounding box center [26, 27] width 18 height 18
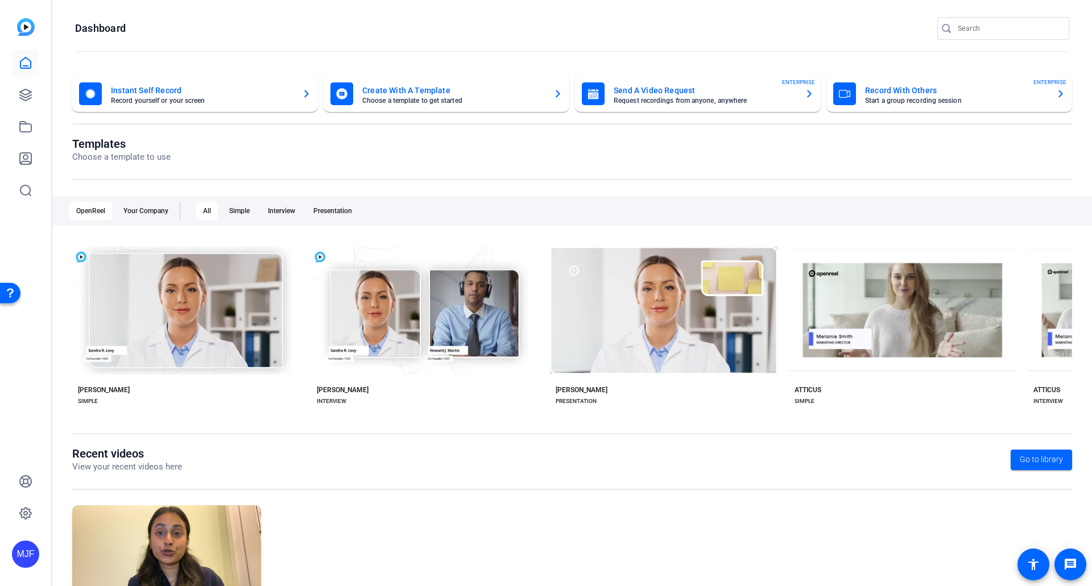
click at [798, 92] on div "Send A Video Request Request recordings from anyone, anywhere ENTERPRISE" at bounding box center [698, 93] width 232 height 23
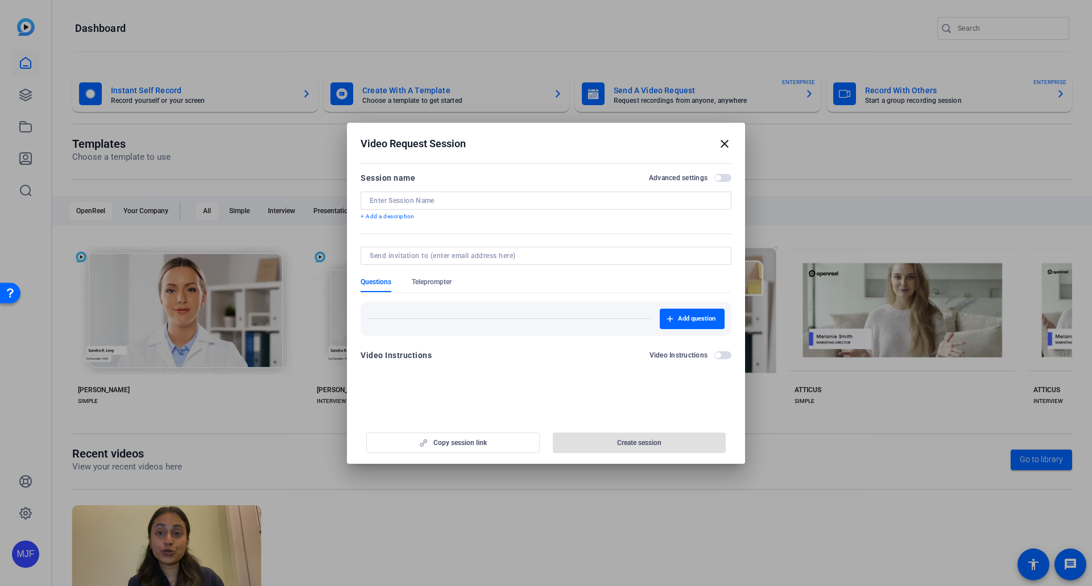
click at [465, 439] on div "Copy session link Create session" at bounding box center [546, 438] width 371 height 29
click at [445, 197] on input at bounding box center [546, 200] width 353 height 9
type input "A"
click at [458, 443] on div "Copy session link Create session" at bounding box center [546, 438] width 371 height 29
click at [462, 415] on openreel-new-create-edit-ugc-session "Video Request Session close Session name Advanced settings A + Add a descriptio…" at bounding box center [546, 293] width 398 height 341
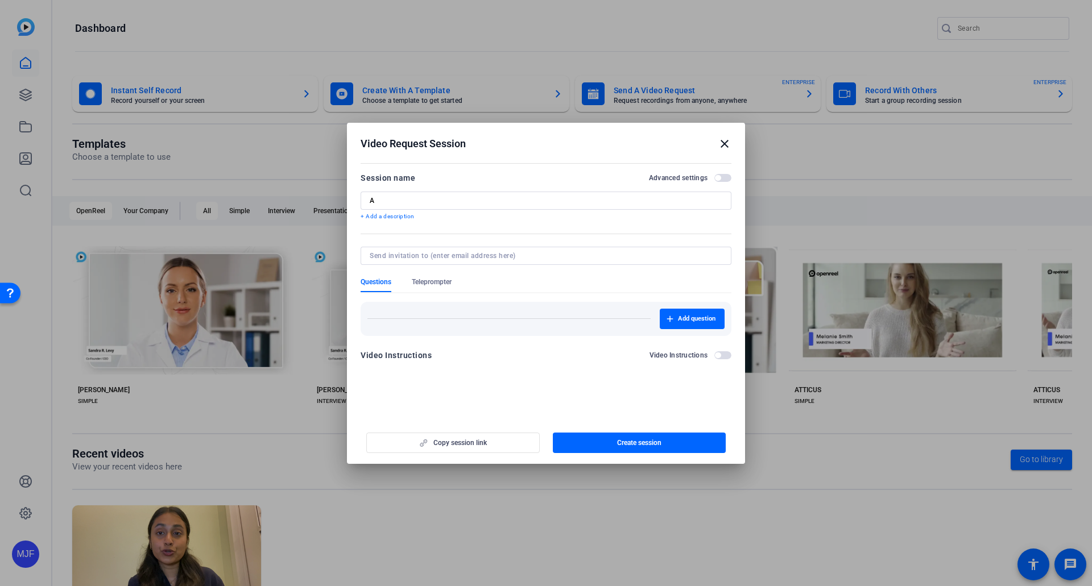
click at [459, 352] on div "Video Instructions Video Instructions" at bounding box center [546, 356] width 371 height 14
click at [481, 300] on div "Add question" at bounding box center [546, 315] width 371 height 43
click at [431, 280] on span "Teleprompter" at bounding box center [432, 282] width 40 height 9
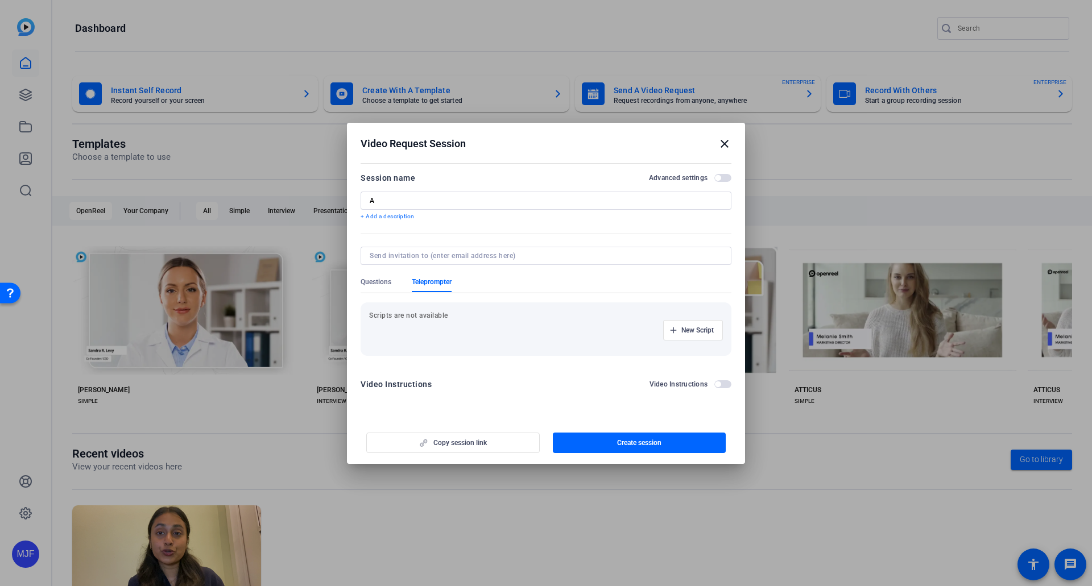
click at [444, 319] on p "Scripts are not available" at bounding box center [546, 315] width 354 height 9
click at [428, 316] on p "Scripts are not available" at bounding box center [546, 315] width 354 height 9
click at [527, 315] on p "Scripts are not available" at bounding box center [546, 315] width 354 height 9
click at [703, 326] on span "New Script" at bounding box center [697, 330] width 32 height 9
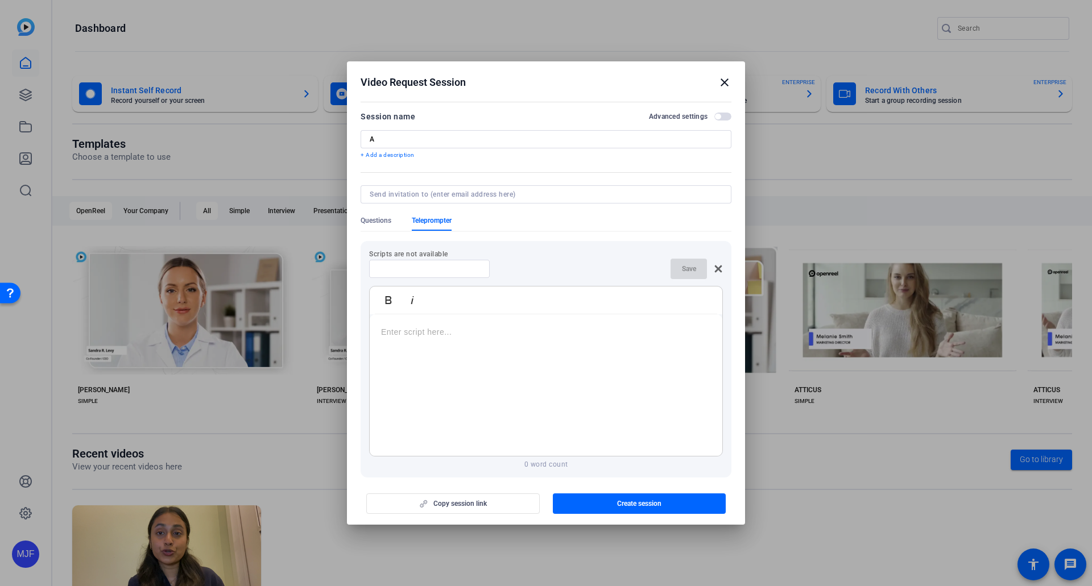
click at [522, 366] on div at bounding box center [546, 386] width 353 height 142
click at [480, 470] on div "Scripts are not available Save Bold Italic asdasd Enter script here... 0 word c…" at bounding box center [546, 359] width 371 height 237
click at [473, 503] on div "Copy session link Create session" at bounding box center [546, 499] width 371 height 29
click at [399, 341] on div "asdasd" at bounding box center [546, 386] width 353 height 142
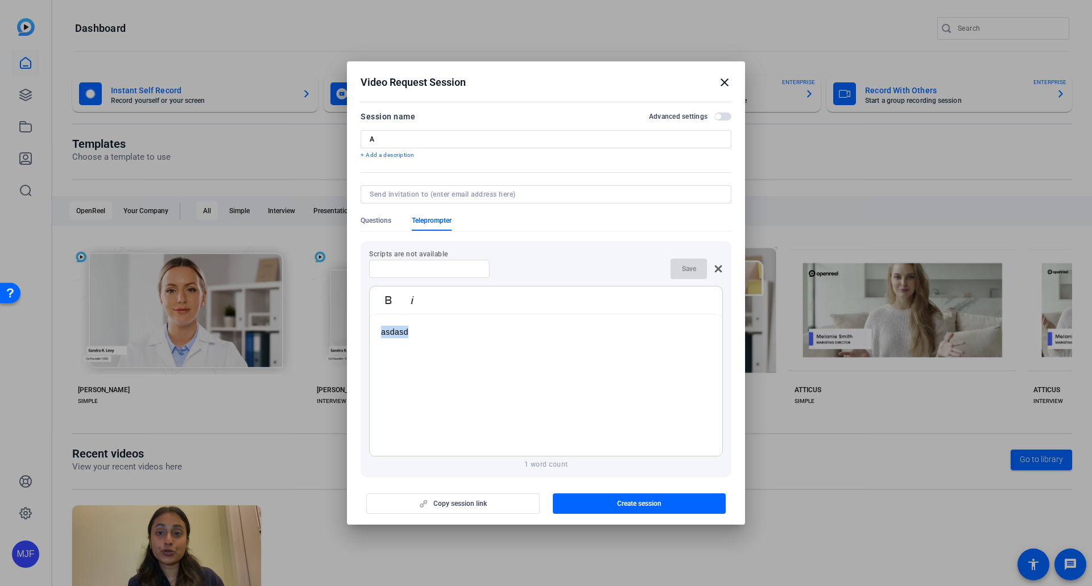
click at [399, 341] on div "asdasd" at bounding box center [546, 386] width 353 height 142
click at [399, 342] on div "asdasd" at bounding box center [546, 386] width 353 height 142
click at [420, 142] on input "A" at bounding box center [546, 139] width 353 height 9
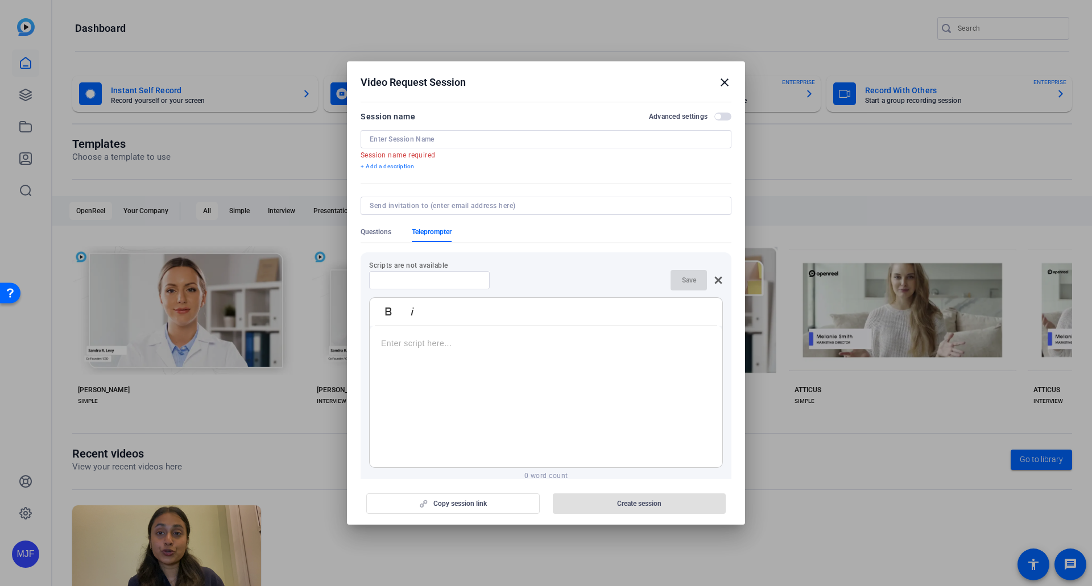
click at [502, 172] on form "Session name Advanced settings Session name required + Add a description Questi…" at bounding box center [546, 321] width 371 height 422
click at [730, 88] on mat-icon "close" at bounding box center [725, 83] width 14 height 14
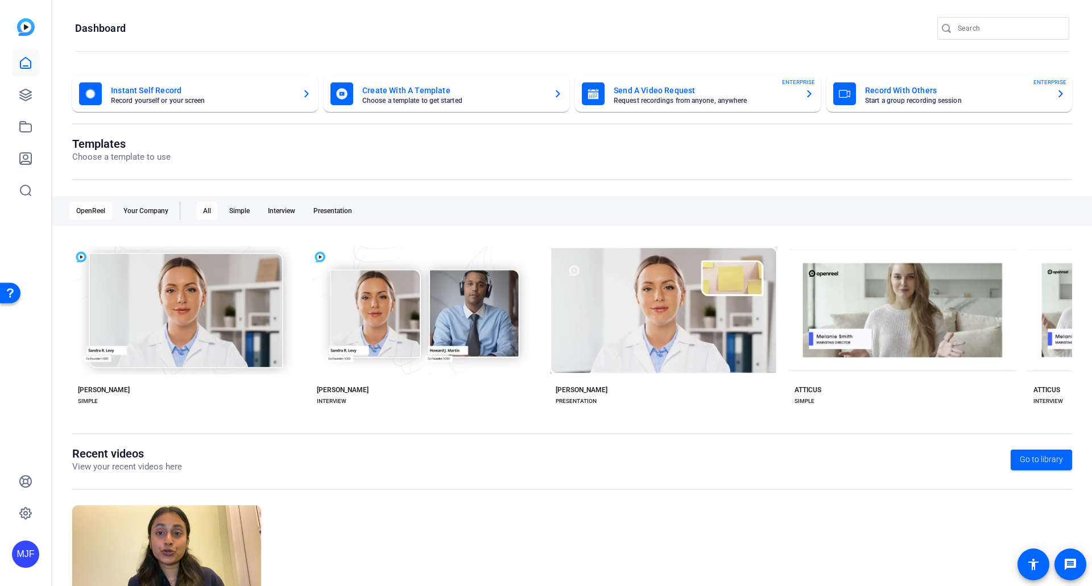
drag, startPoint x: 730, startPoint y: 79, endPoint x: 622, endPoint y: 97, distance: 109.6
click at [683, 28] on mat-sidenav-content "Dashboard Instant Self Record Record yourself or your screen Create With A Temp…" at bounding box center [572, 293] width 1040 height 586
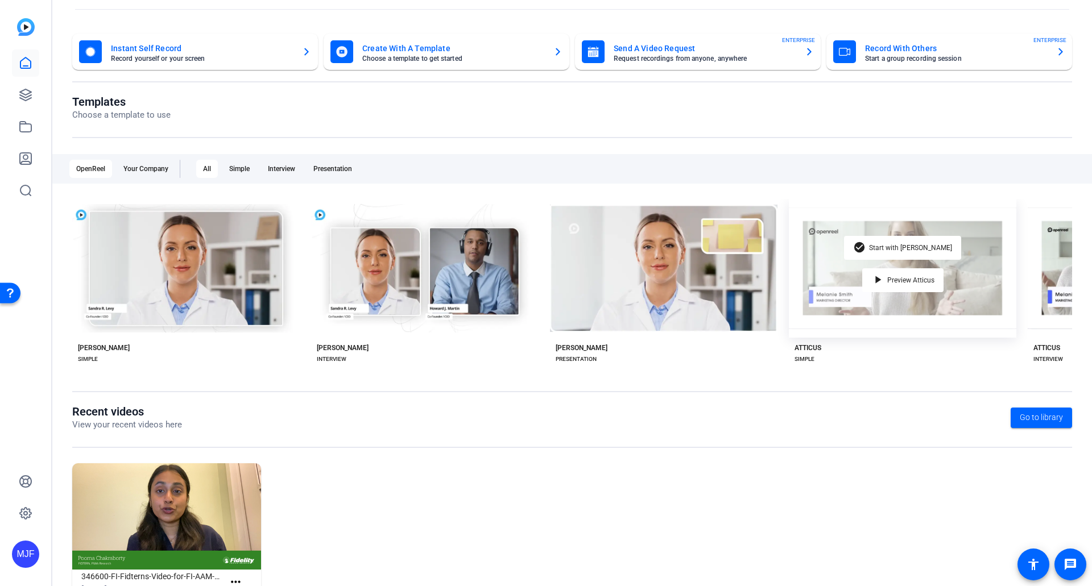
scroll to position [0, 0]
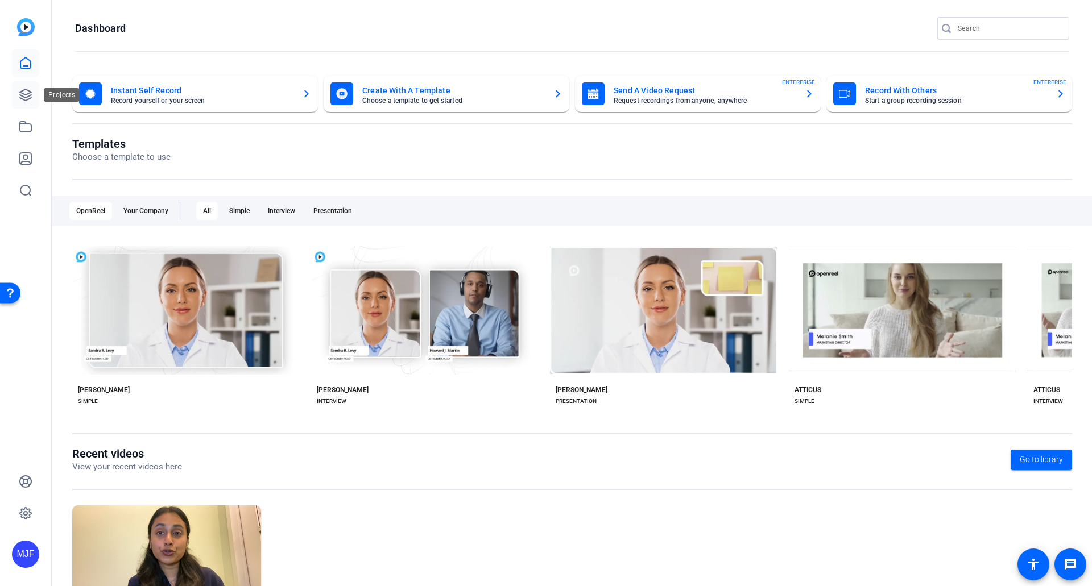
click at [30, 98] on icon at bounding box center [25, 94] width 11 height 11
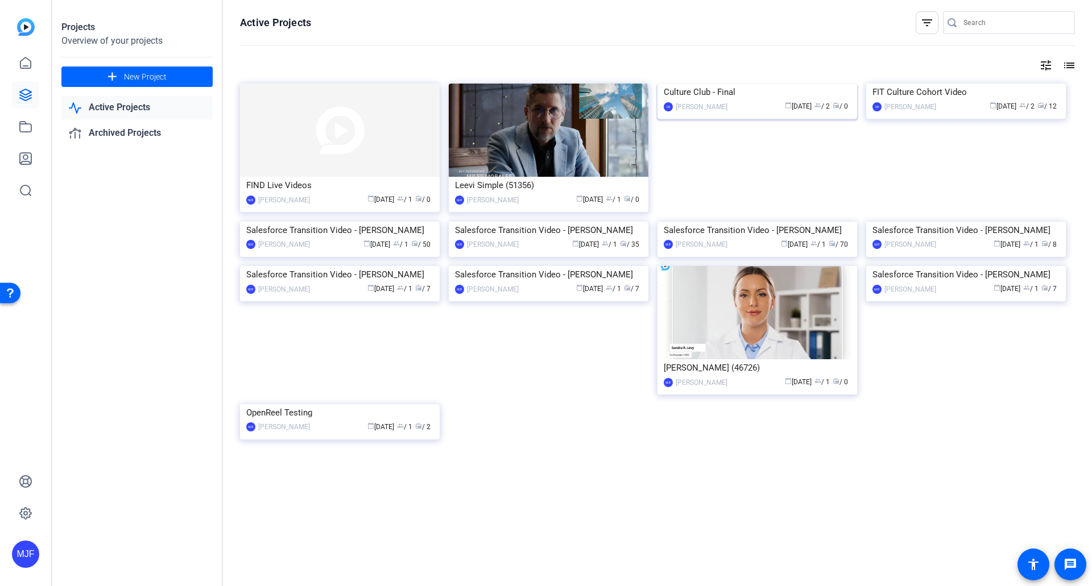
click at [704, 101] on div "Culture Club - Final" at bounding box center [757, 92] width 187 height 17
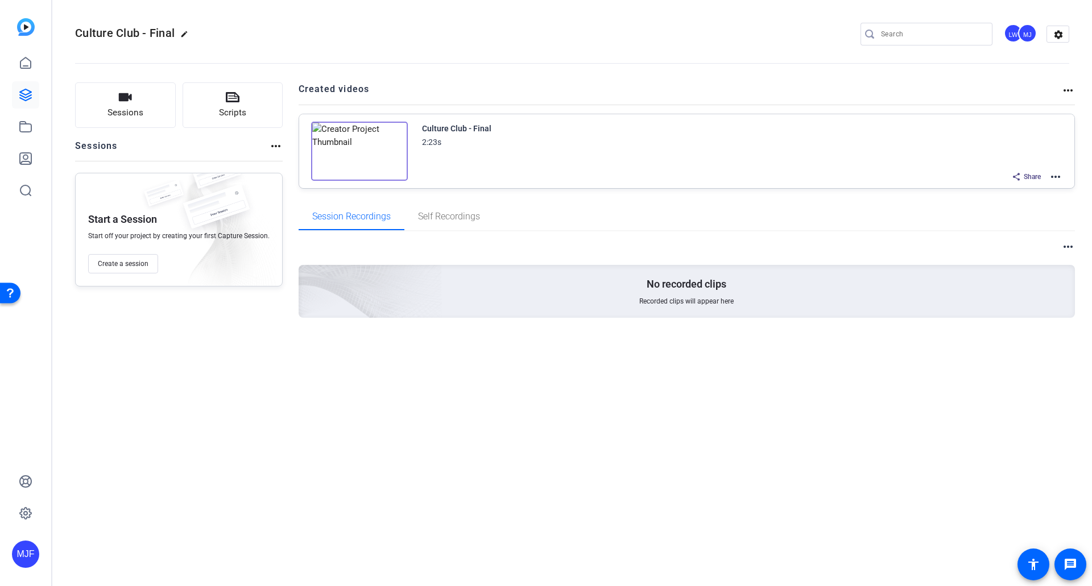
click at [356, 151] on img at bounding box center [359, 151] width 97 height 59
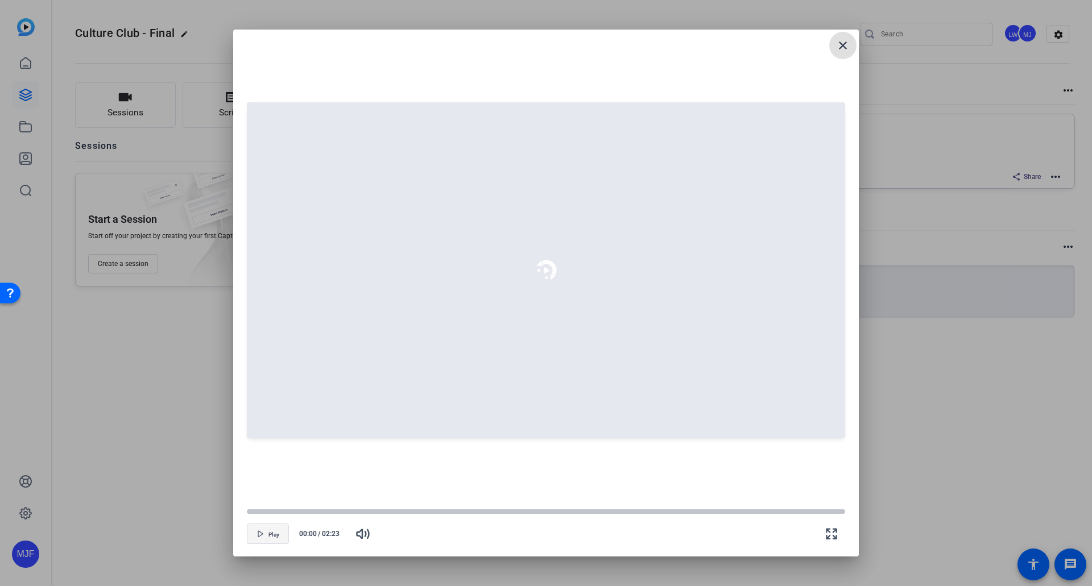
click at [258, 526] on span "button" at bounding box center [267, 534] width 41 height 27
click at [271, 542] on span "button" at bounding box center [267, 534] width 41 height 27
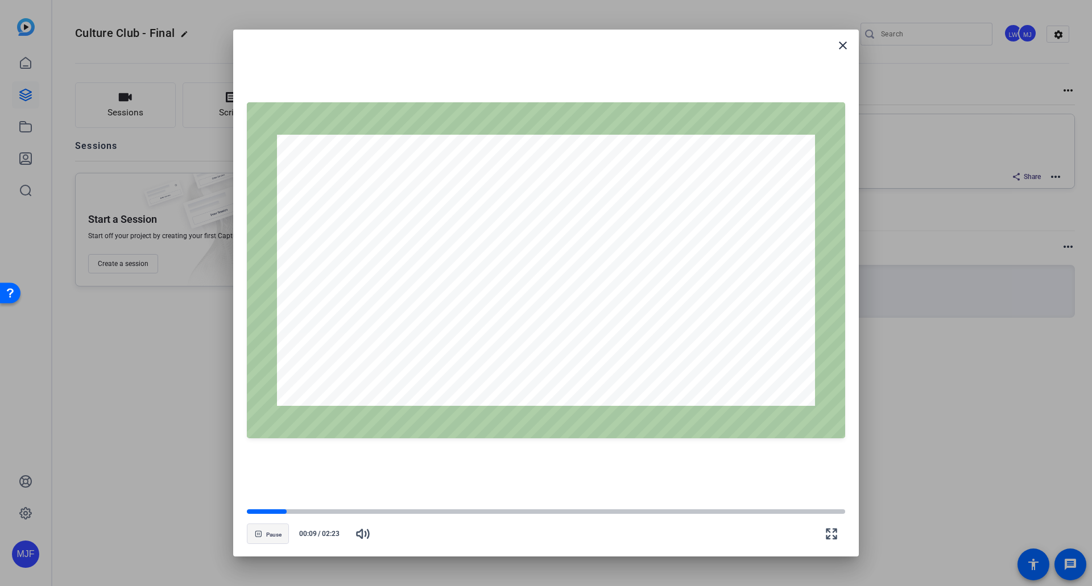
click at [268, 543] on span "button" at bounding box center [267, 534] width 41 height 27
click at [839, 51] on mat-icon "close" at bounding box center [843, 46] width 14 height 14
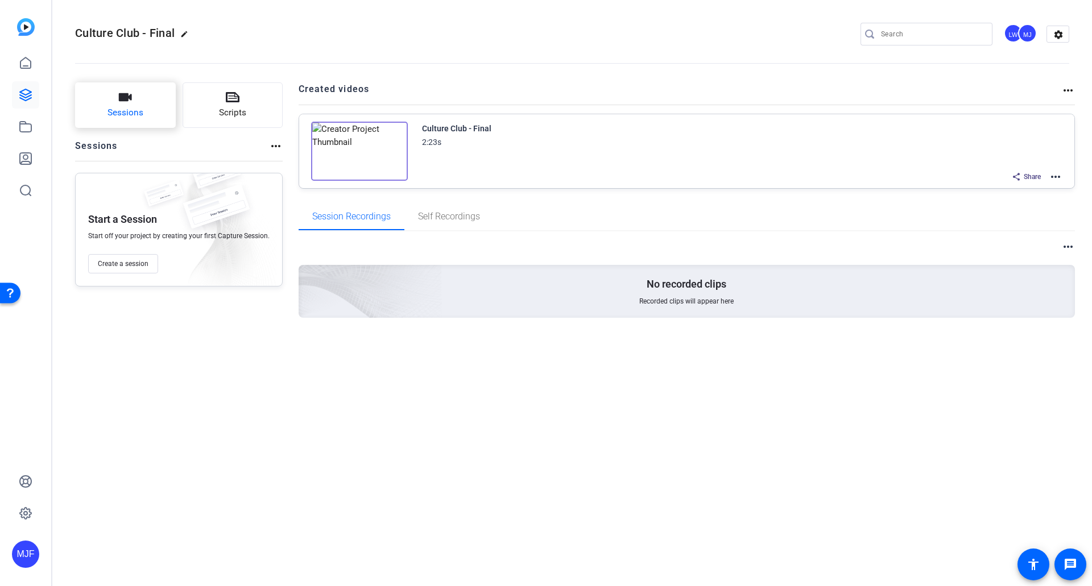
click at [108, 99] on button "Sessions" at bounding box center [125, 105] width 101 height 46
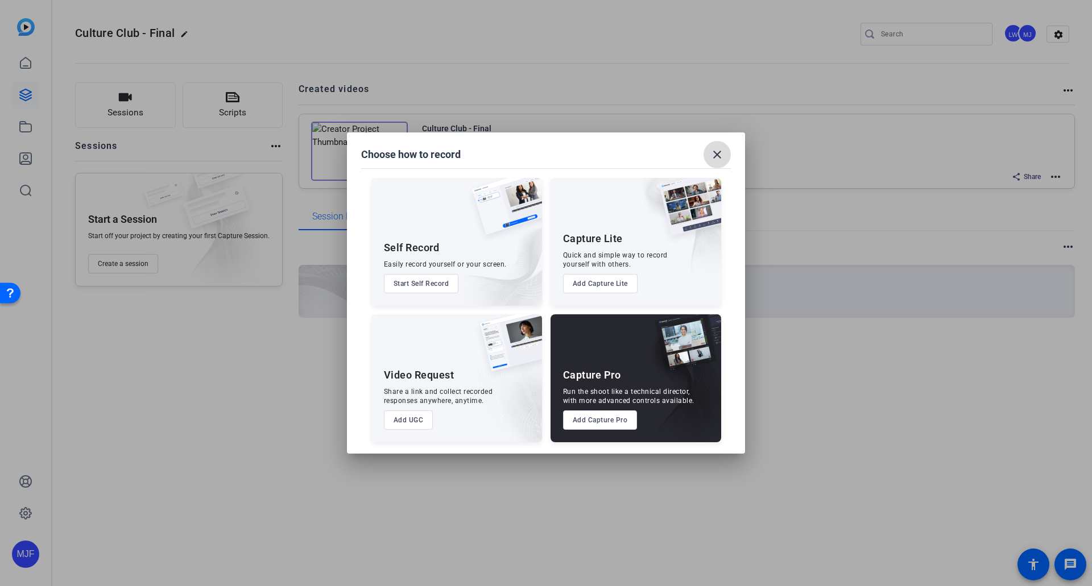
click at [723, 156] on mat-icon "close" at bounding box center [718, 155] width 14 height 14
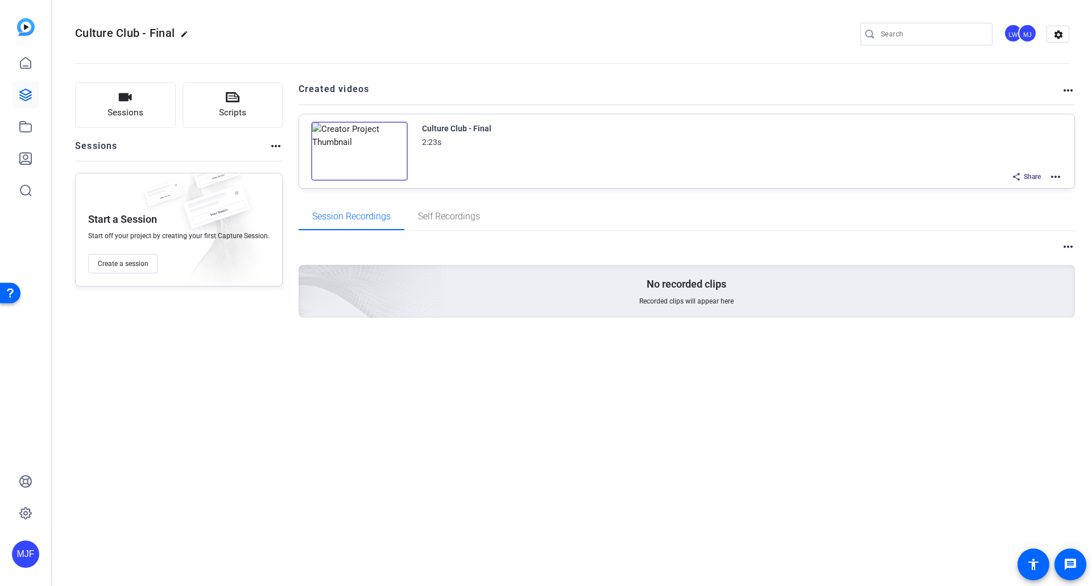
click at [1060, 175] on mat-icon "more_horiz" at bounding box center [1056, 177] width 14 height 14
click at [1060, 175] on div at bounding box center [546, 293] width 1092 height 586
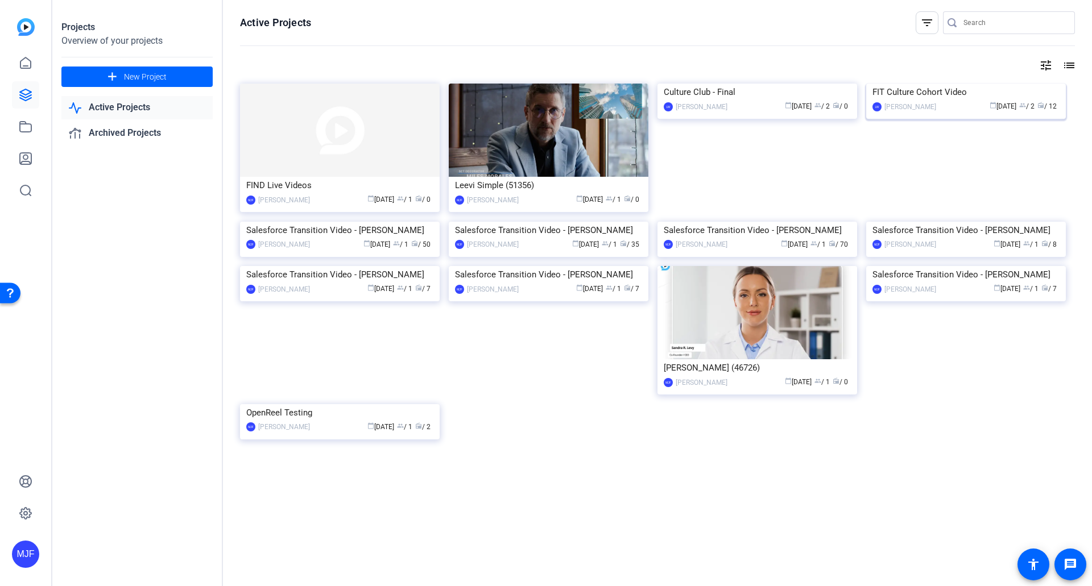
click at [968, 101] on div "FIT Culture Cohort Video" at bounding box center [966, 92] width 187 height 17
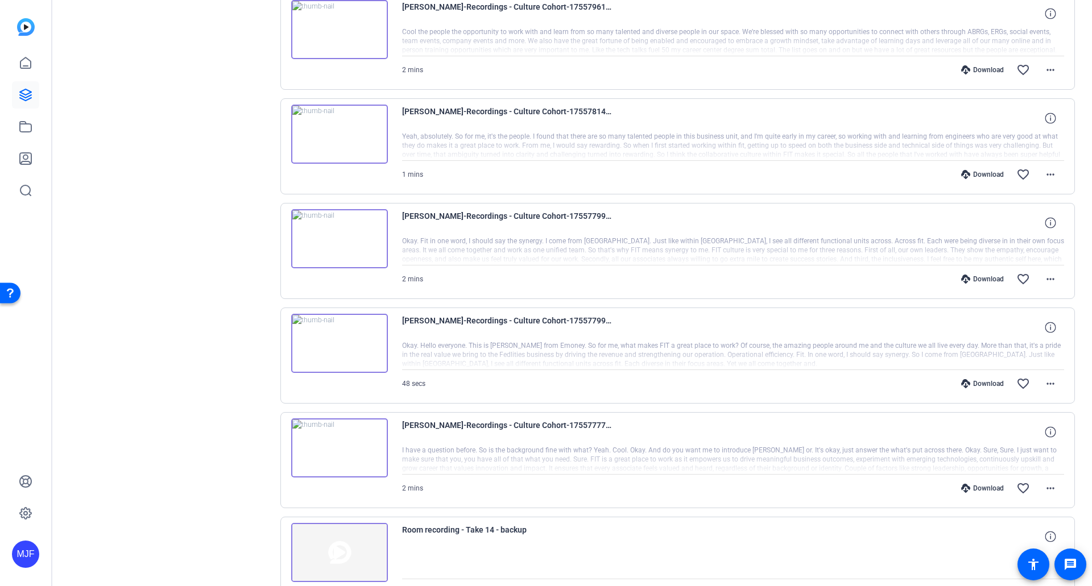
scroll to position [284, 0]
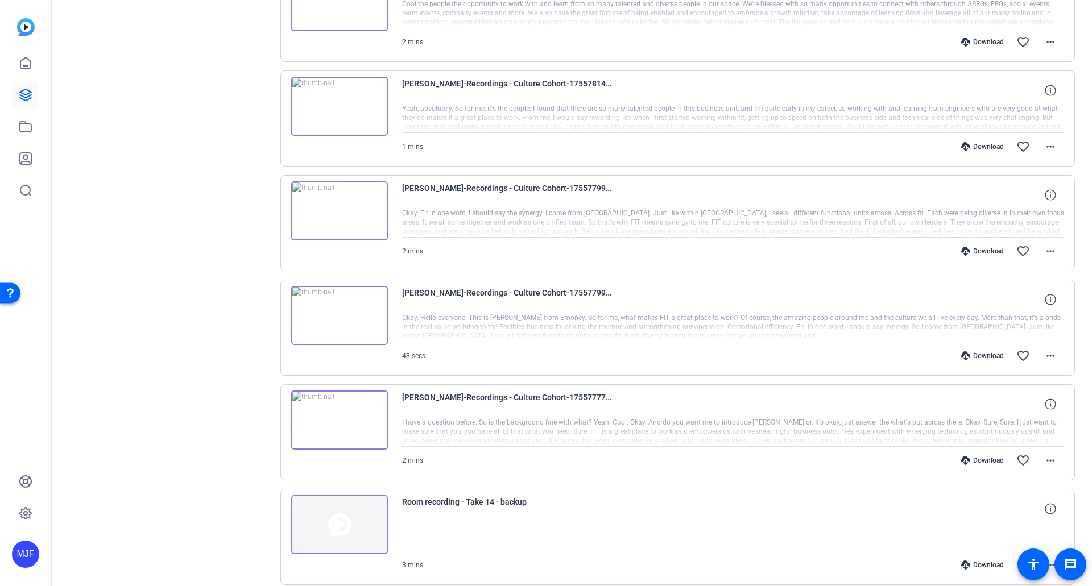
click at [342, 204] on img at bounding box center [339, 210] width 97 height 59
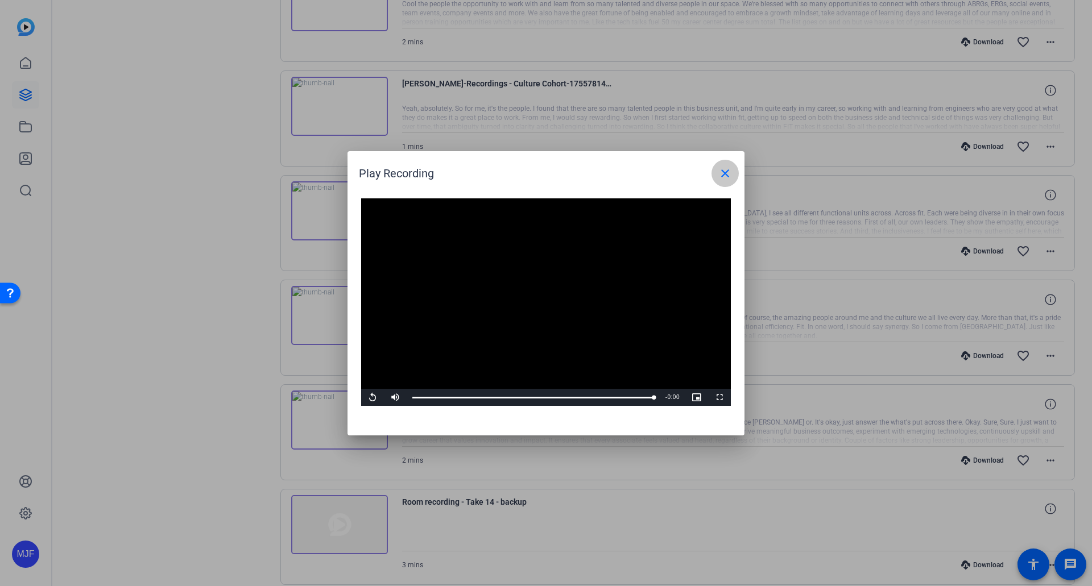
click at [714, 174] on span at bounding box center [725, 173] width 27 height 27
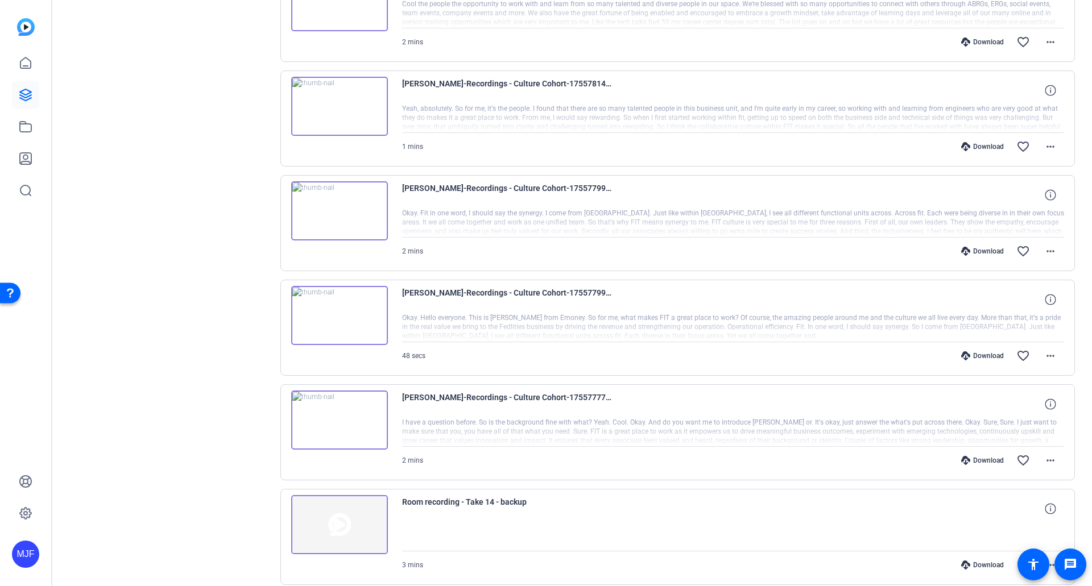
click at [342, 306] on img at bounding box center [339, 315] width 97 height 59
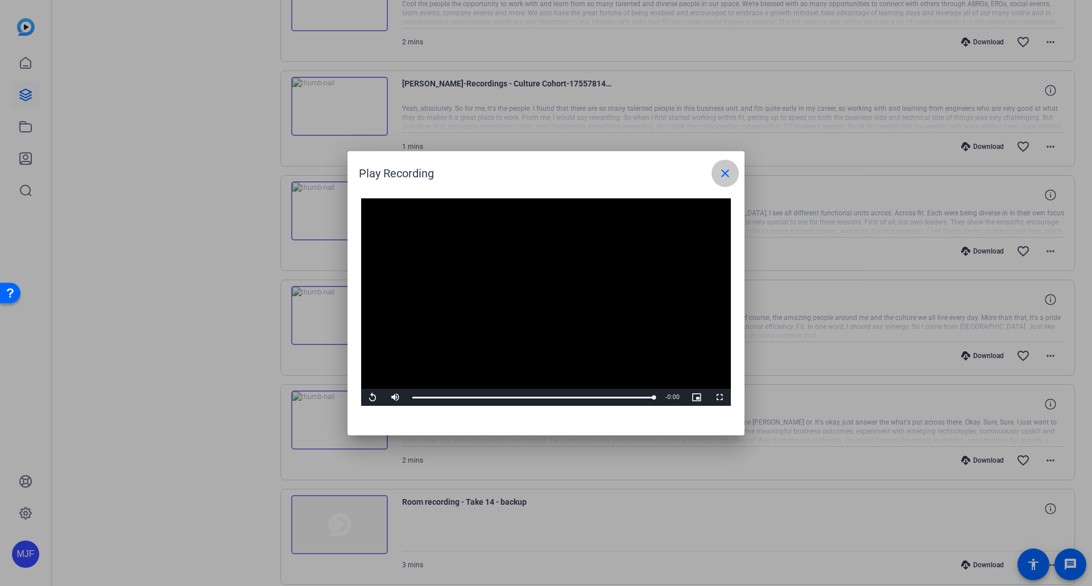
click at [713, 174] on span at bounding box center [725, 173] width 27 height 27
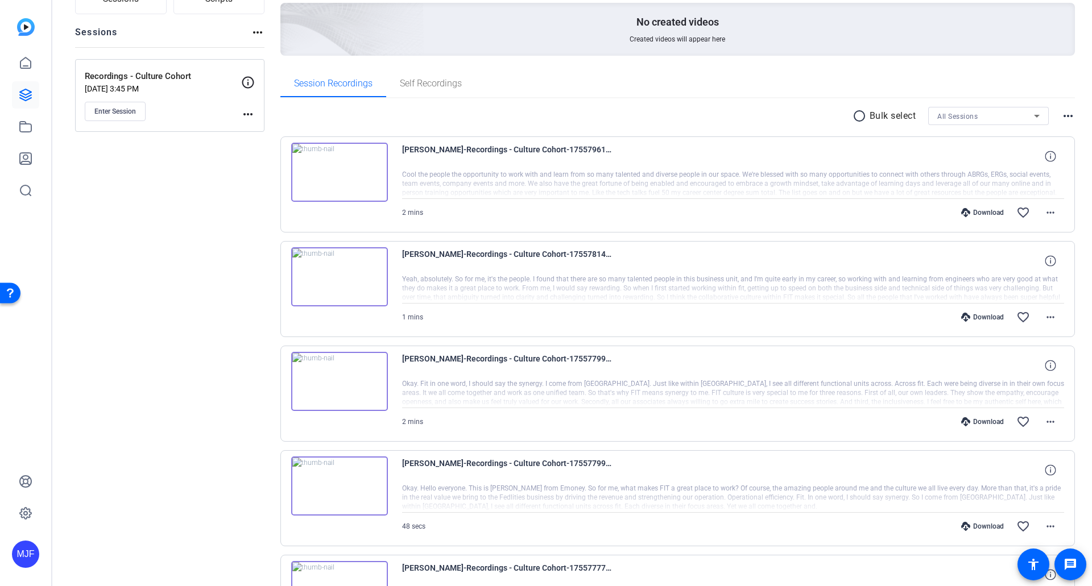
scroll to position [228, 0]
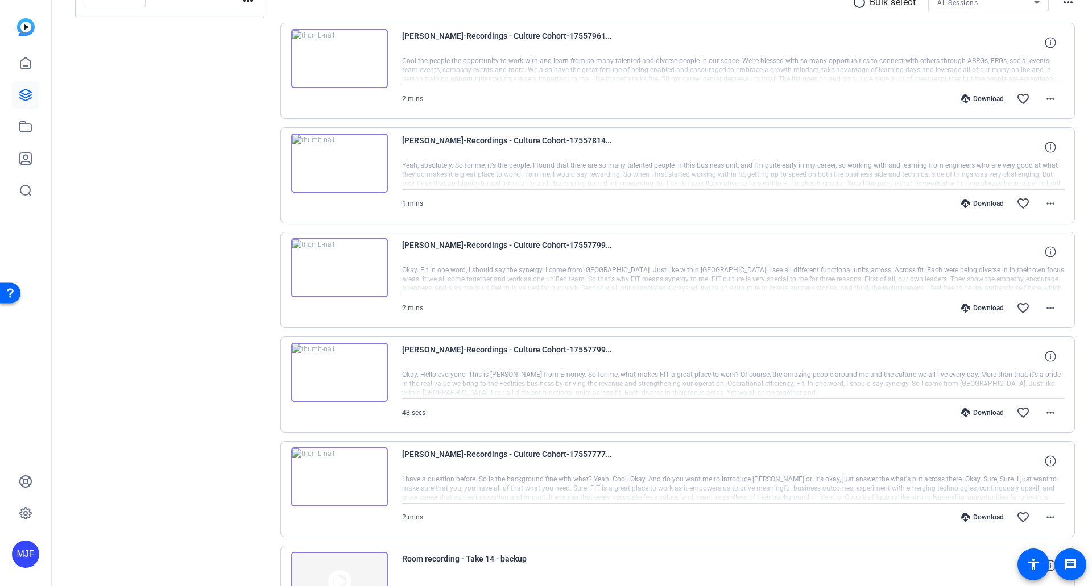
click at [356, 491] on img at bounding box center [339, 477] width 97 height 59
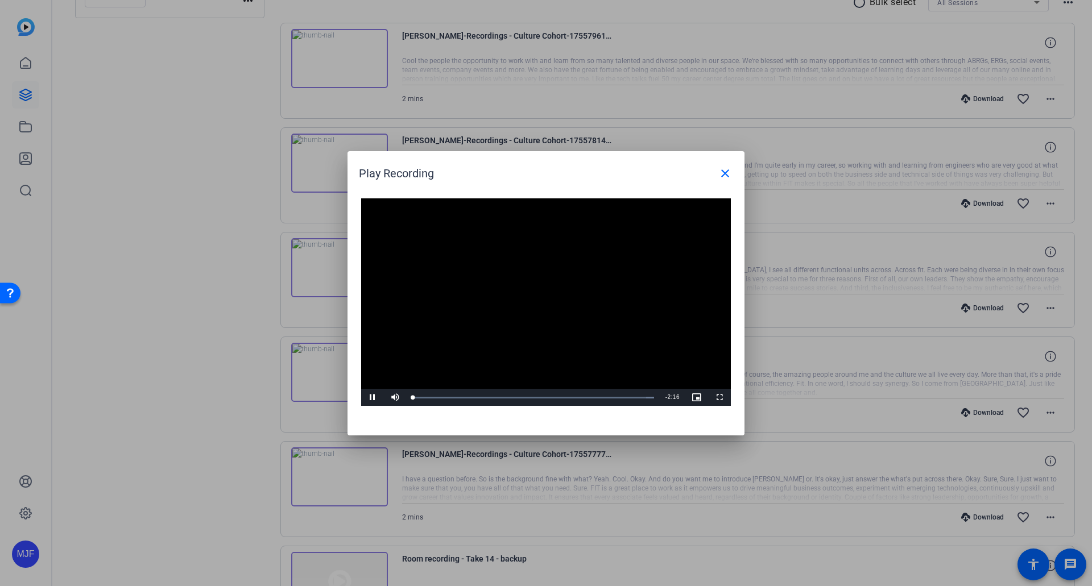
click at [539, 287] on video "Video Player" at bounding box center [546, 303] width 370 height 208
click at [444, 319] on video "Video Player" at bounding box center [546, 303] width 370 height 208
